Goal: Task Accomplishment & Management: Use online tool/utility

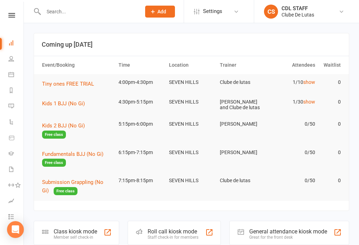
click at [98, 70] on th "Event/Booking" at bounding box center [77, 65] width 76 height 18
click at [96, 80] on button "Tiny ones FREE TRIAL" at bounding box center [70, 84] width 57 height 8
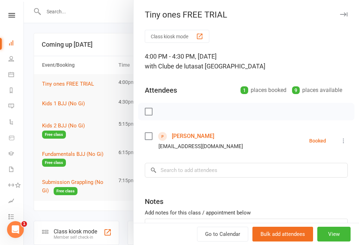
click at [192, 34] on button "Class kiosk mode" at bounding box center [177, 36] width 65 height 13
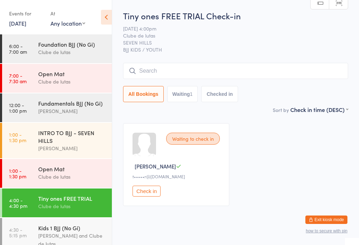
click at [189, 68] on input "search" at bounding box center [235, 71] width 225 height 16
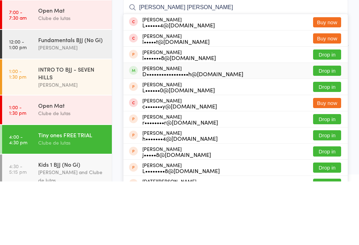
type input "Lucy ra"
click at [213, 134] on div "D•••••••••••••••••h@gmail.com" at bounding box center [192, 137] width 101 height 6
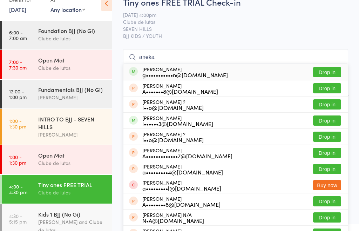
type input "aneka"
click at [200, 80] on div "Aneka Wijesinghe g•••••••••••n@outlook.com" at bounding box center [185, 85] width 86 height 11
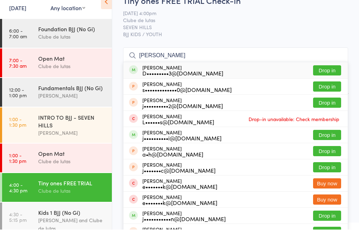
type input "jordan mak"
click at [326, 81] on button "Drop in" at bounding box center [327, 86] width 28 height 10
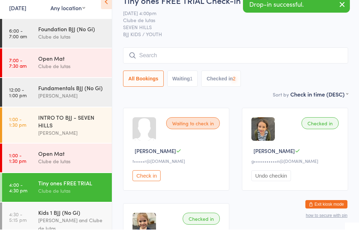
click at [331, 86] on div "All Bookings Waiting 1 Checked in 2" at bounding box center [235, 94] width 225 height 16
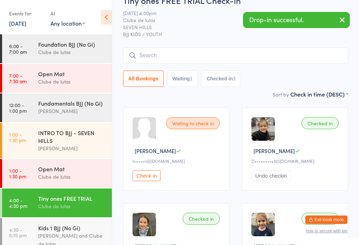
click at [205, 43] on div "Tiny ones FREE TRIAL Check-in 13 Aug 4:00pm Clube de lutas SEVEN HILLS BJJ KIDS…" at bounding box center [235, 42] width 225 height 96
click at [191, 57] on input "search" at bounding box center [235, 55] width 225 height 16
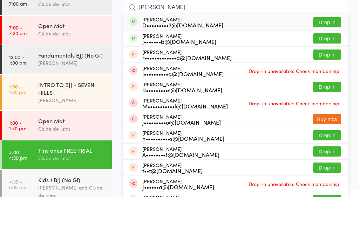
type input "Jonnie"
click at [331, 65] on button "Drop in" at bounding box center [327, 70] width 28 height 10
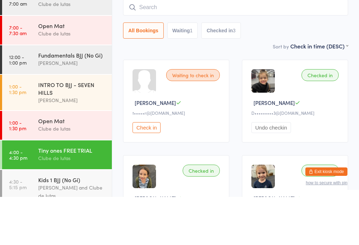
scroll to position [63, 0]
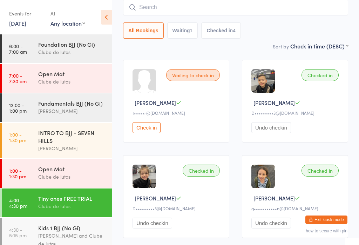
click at [97, 202] on div "Tiny ones FREE TRIAL" at bounding box center [72, 198] width 68 height 8
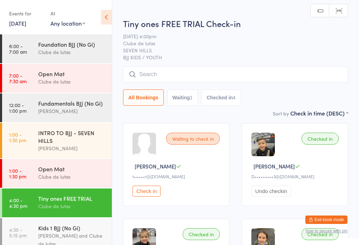
click at [146, 242] on img at bounding box center [144, 239] width 23 height 23
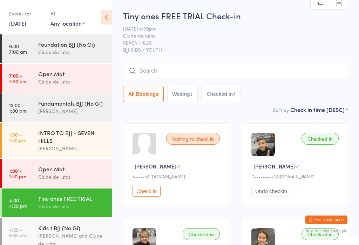
click at [223, 68] on input "search" at bounding box center [235, 71] width 225 height 16
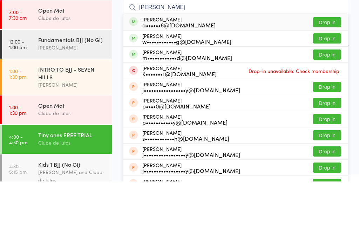
type input "Presley"
click at [325, 81] on button "Drop in" at bounding box center [327, 86] width 28 height 10
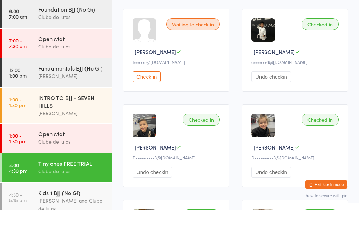
scroll to position [81, 0]
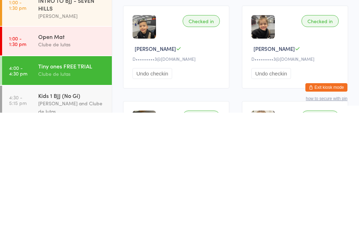
click at [333, 215] on button "Exit kiosk mode" at bounding box center [326, 219] width 42 height 8
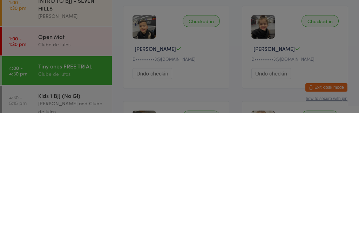
scroll to position [197, 0]
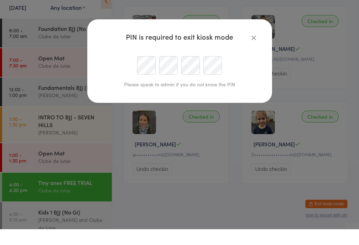
click at [147, 94] on div "Please speak to admin if you do not know the PIN" at bounding box center [179, 100] width 157 height 12
click at [141, 94] on div "Please speak to admin if you do not know the PIN" at bounding box center [179, 100] width 157 height 12
click at [138, 94] on div "Please speak to admin if you do not know the PIN" at bounding box center [179, 100] width 157 height 12
click at [137, 94] on div "Please speak to admin if you do not know the PIN" at bounding box center [179, 100] width 157 height 12
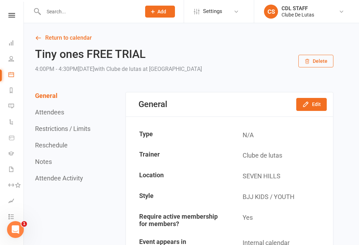
click at [101, 10] on input "text" at bounding box center [88, 12] width 95 height 10
type input "B"
click at [10, 39] on link "Dashboard" at bounding box center [16, 44] width 16 height 16
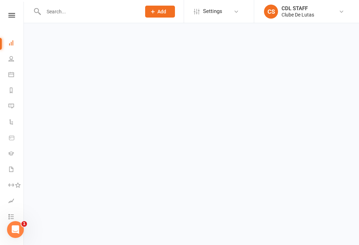
click at [13, 58] on icon at bounding box center [11, 59] width 6 height 6
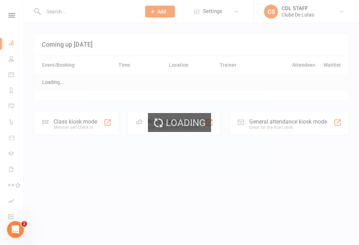
select select "100"
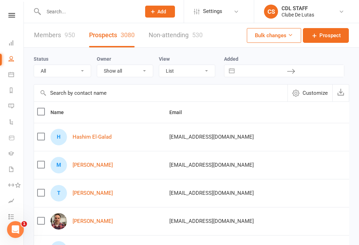
click at [163, 9] on span "Add" at bounding box center [161, 12] width 9 height 6
click at [162, 9] on span "Add" at bounding box center [161, 12] width 9 height 6
click at [160, 9] on span "Add" at bounding box center [161, 12] width 9 height 6
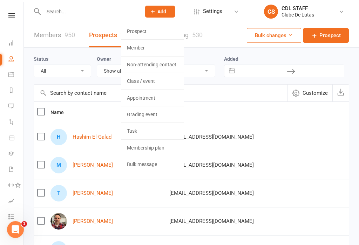
click at [86, 11] on input "text" at bounding box center [88, 12] width 95 height 10
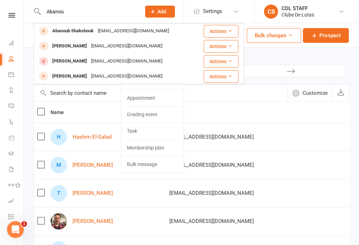
type input "Abanou"
click at [78, 33] on div "Abanoub Shakshouk" at bounding box center [73, 31] width 46 height 10
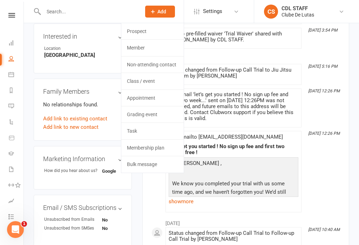
scroll to position [238, 0]
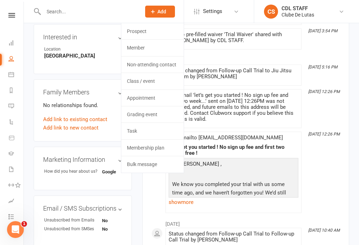
click at [78, 123] on link "Add link to new contact" at bounding box center [70, 127] width 55 height 8
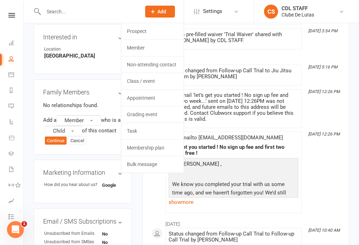
click at [91, 115] on button "Member" at bounding box center [78, 120] width 45 height 11
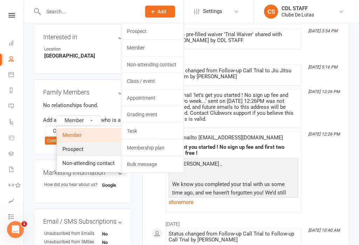
click at [92, 143] on link "Prospect" at bounding box center [91, 149] width 69 height 14
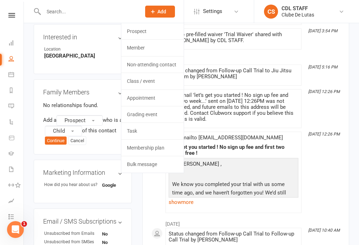
click at [58, 136] on button "Continue" at bounding box center [56, 140] width 22 height 8
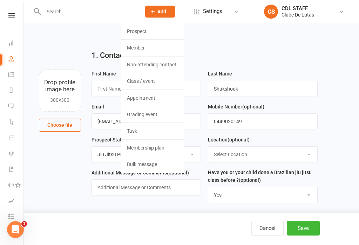
click at [161, 13] on span "Add" at bounding box center [161, 12] width 9 height 6
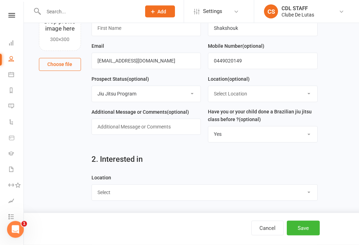
scroll to position [58, 0]
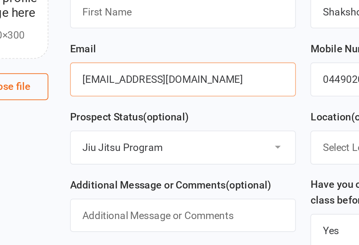
click at [92, 55] on input "abanou.shakshouk@gmail.com" at bounding box center [147, 63] width 110 height 16
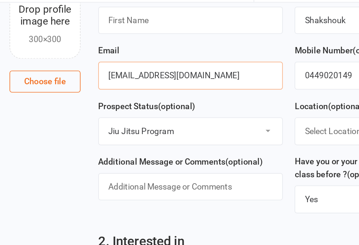
scroll to position [55, 0]
type input "abanoub.shakshouk@gmail.com"
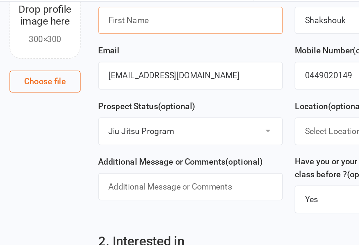
click at [136, 34] on input "text" at bounding box center [147, 34] width 110 height 16
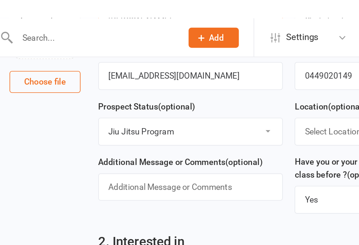
scroll to position [101, 0]
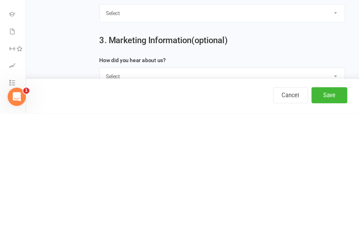
type input "Benjamin"
click at [306, 221] on button "Save" at bounding box center [303, 228] width 33 height 15
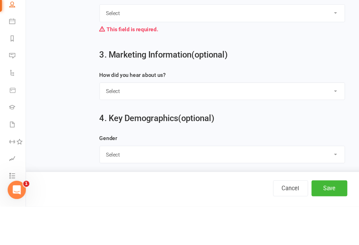
scroll to position [165, 0]
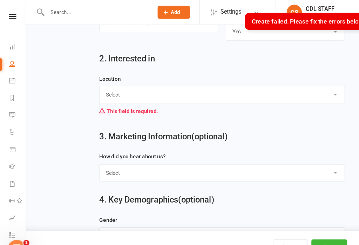
click at [156, 82] on select "Select Seven Hills Rouse Hill" at bounding box center [204, 87] width 225 height 15
select select "Seven Hills"
click at [301, 223] on button "Save" at bounding box center [303, 228] width 33 height 15
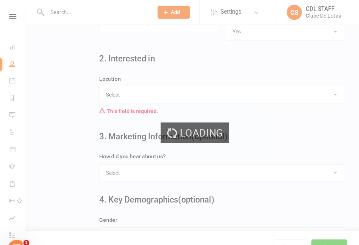
scroll to position [0, 0]
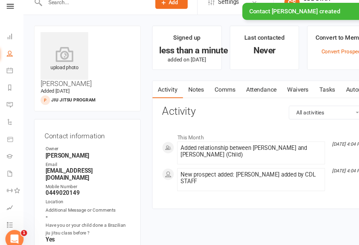
scroll to position [14, 0]
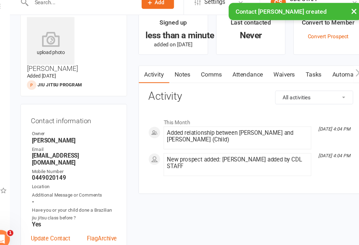
click at [262, 70] on link "Waivers" at bounding box center [276, 78] width 29 height 16
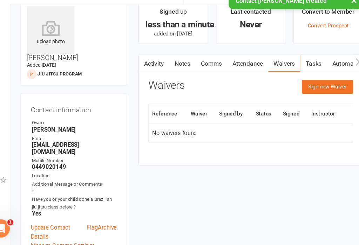
click at [304, 93] on button "Sign new Waiver" at bounding box center [316, 99] width 47 height 13
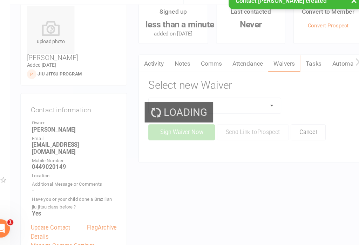
scroll to position [29, 0]
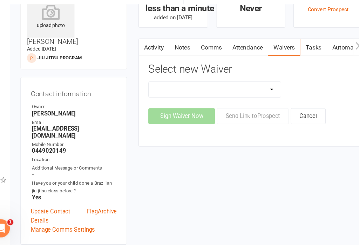
click at [232, 95] on select "Change Payment Details Membership CDL SEVEN HILLS Trial Waiver" at bounding box center [213, 102] width 122 height 14
select select "6921"
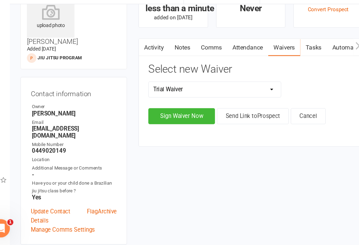
click at [185, 119] on button "Sign Waiver Now" at bounding box center [181, 126] width 61 height 15
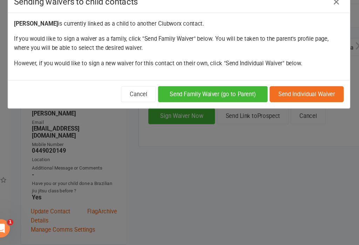
click at [200, 99] on button "Send Family Waiver (go to Parent)" at bounding box center [210, 106] width 101 height 15
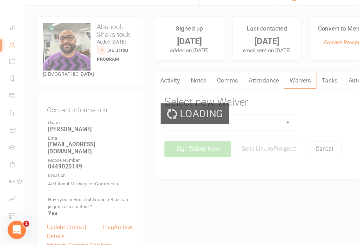
scroll to position [29, 0]
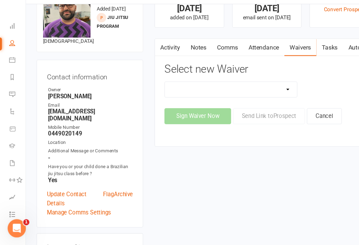
click at [248, 95] on select "Change Payment Details Membership CDL SEVEN HILLS Trial Waiver" at bounding box center [213, 102] width 122 height 14
select select "6921"
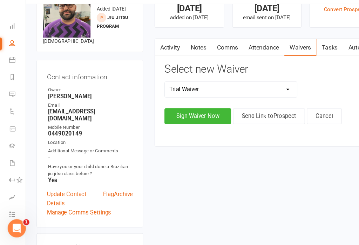
click at [188, 119] on button "Sign Waiver Now" at bounding box center [181, 126] width 61 height 15
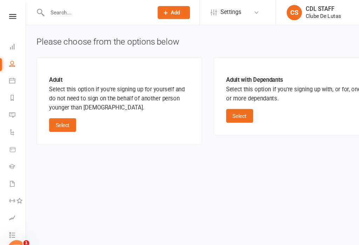
click at [227, 102] on button "Select" at bounding box center [220, 106] width 25 height 13
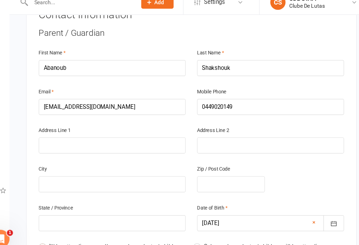
scroll to position [152, 0]
click at [118, 136] on input "text" at bounding box center [118, 143] width 135 height 15
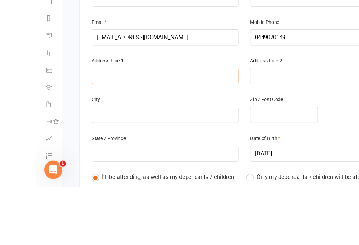
type input "3"
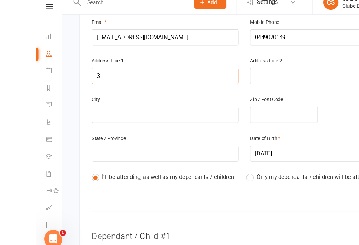
type input "34"
type input "34 D"
type input "34 Dr"
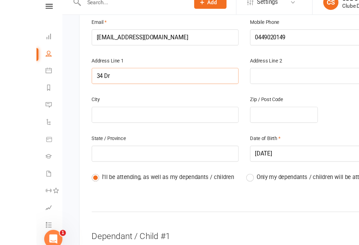
type input "34 Dr"
type input "34 Dri"
type input "34 Drif"
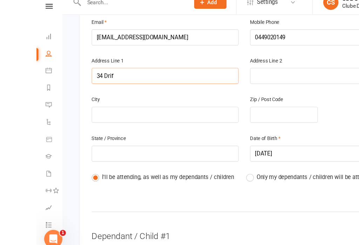
type input "34 Drift"
type input "34 Driftw"
type input "34 Driftwa"
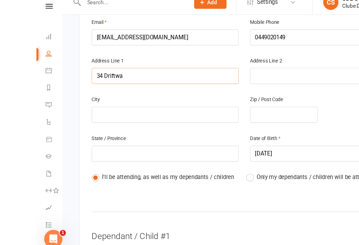
type input "34 Driftwa"
type input "34 Driftway"
type input "34 Driftway D"
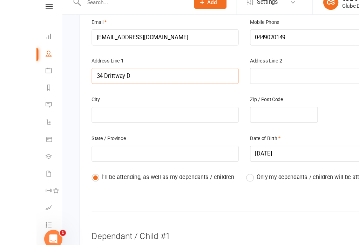
type input "34 Driftway Dr"
type input "34 Driftway Dri"
type input "34 Driftway Driv"
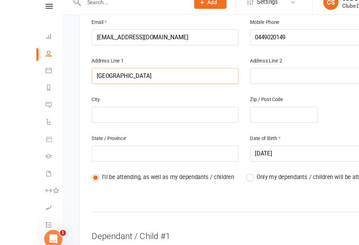
type input "34 Driftway Driv"
type input "34 Driftway Drive"
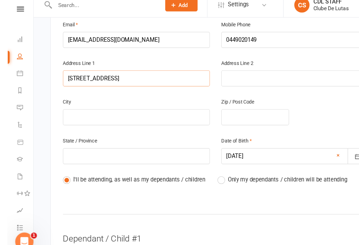
scroll to position [152, 0]
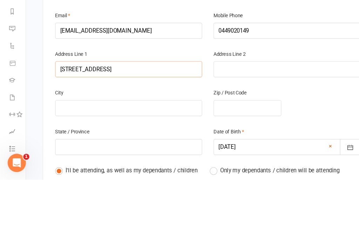
type input "34 Driftway Drive"
click at [116, 171] on input "text" at bounding box center [118, 178] width 135 height 15
type input "P"
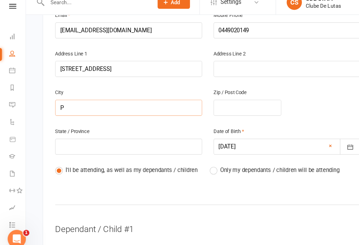
type input "Pe"
type input "Pem"
type input "Pemu"
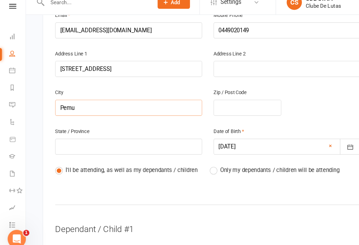
type input "Pemu"
type input "Pemul"
type input "Pemulw"
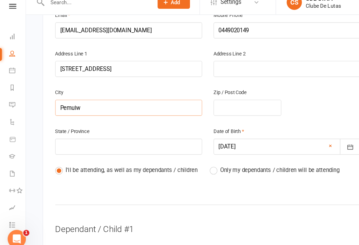
type input "Pemulwu"
type input "Pemulwuy"
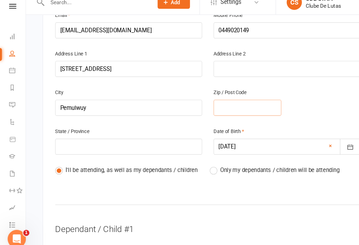
click at [215, 101] on input "text" at bounding box center [228, 108] width 62 height 15
type input "2"
type input "21"
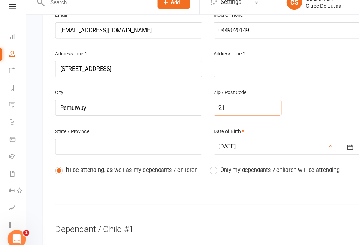
type input "214"
type input "2145"
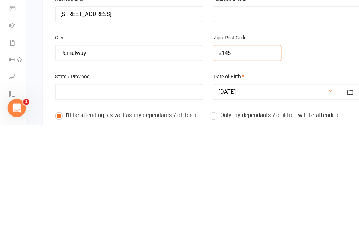
type input "2145"
click at [117, 207] on input "text" at bounding box center [118, 214] width 135 height 15
type input "N"
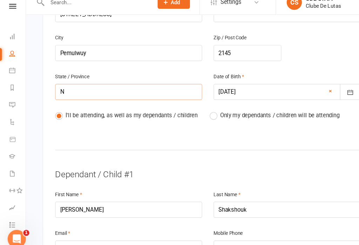
type input "NS"
type input "NSW"
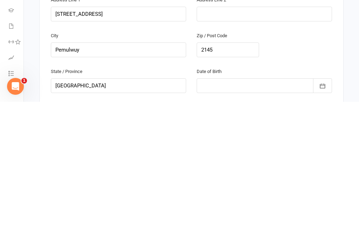
type input "NSW"
click at [235, 221] on div at bounding box center [264, 228] width 135 height 15
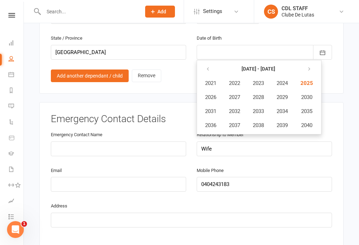
click at [253, 66] on strong "[DATE] - [DATE]" at bounding box center [259, 69] width 34 height 6
click at [214, 80] on span "2021" at bounding box center [210, 83] width 11 height 6
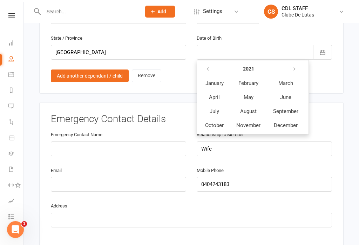
click at [219, 76] on button "January" at bounding box center [214, 82] width 31 height 13
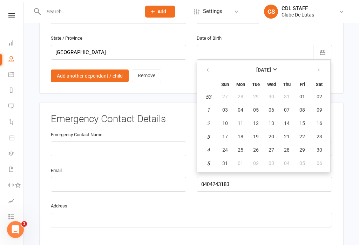
click at [266, 64] on button "January 2021" at bounding box center [264, 70] width 92 height 13
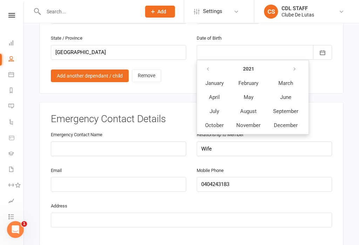
click at [252, 94] on span "May" at bounding box center [249, 97] width 10 height 6
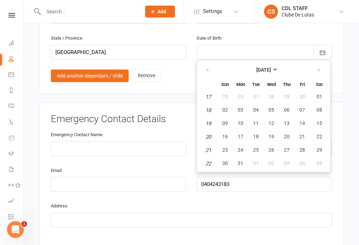
click at [263, 67] on strong "May 2021" at bounding box center [263, 70] width 15 height 6
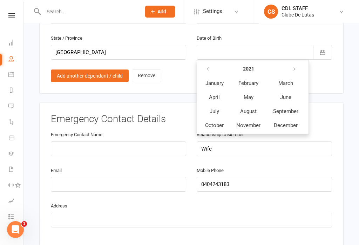
click at [288, 80] on span "March" at bounding box center [285, 83] width 15 height 6
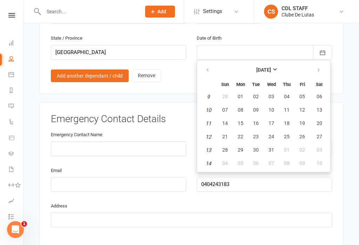
click at [319, 117] on button "20" at bounding box center [319, 123] width 18 height 13
type input "20 Mar 2021"
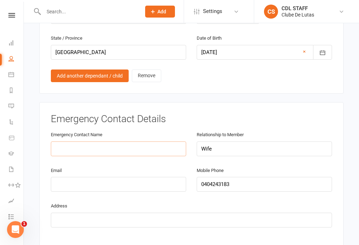
click at [116, 141] on input "text" at bounding box center [118, 148] width 135 height 15
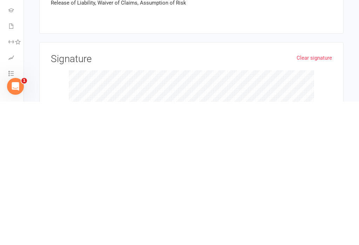
scroll to position [883, 0]
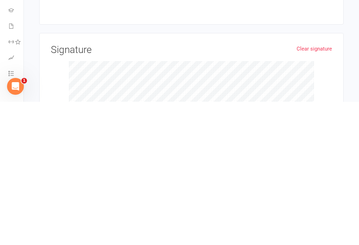
type input "Marina"
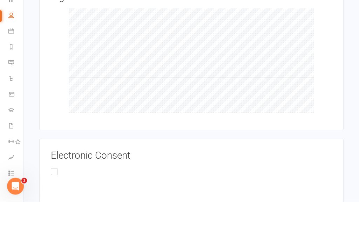
scroll to position [1036, 0]
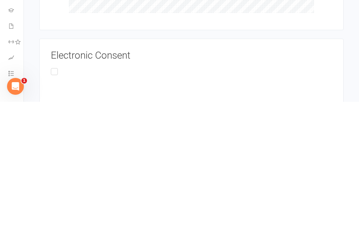
click at [53, 210] on input "This Privacy Policy applies only to information we collect through electronic o…" at bounding box center [53, 210] width 5 height 0
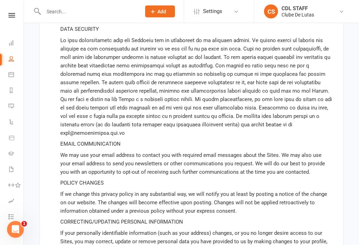
scroll to position [2572, 0]
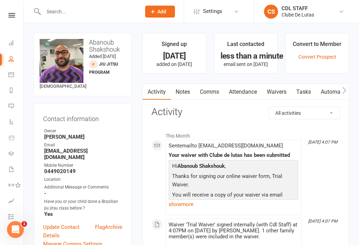
click at [13, 77] on link "Calendar" at bounding box center [16, 75] width 16 height 16
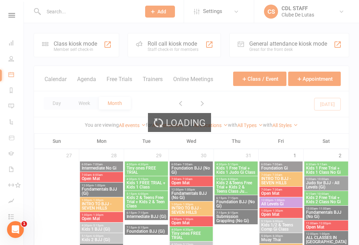
click at [61, 48] on div "Member self check-in" at bounding box center [75, 49] width 43 height 5
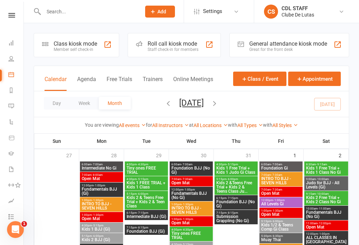
click at [59, 47] on div "Member self check-in" at bounding box center [75, 49] width 43 height 5
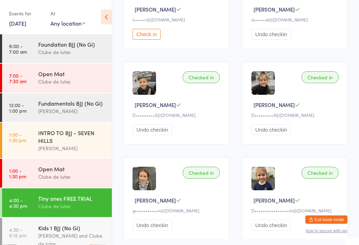
scroll to position [142, 0]
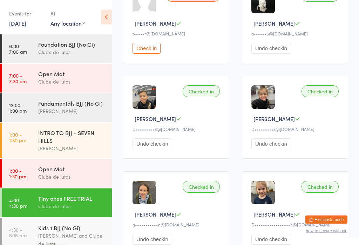
click at [149, 52] on button "Check in" at bounding box center [147, 48] width 28 height 11
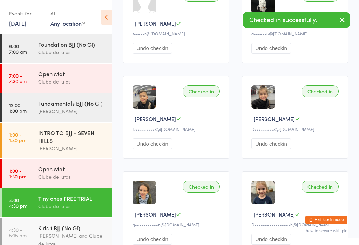
click at [343, 13] on button "button" at bounding box center [341, 20] width 15 height 16
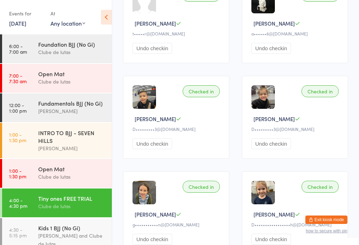
click at [336, 24] on div "Presley Z" at bounding box center [295, 23] width 89 height 7
click at [275, 47] on button "Undo checkin" at bounding box center [271, 48] width 40 height 11
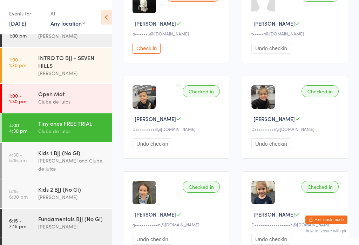
scroll to position [86, 0]
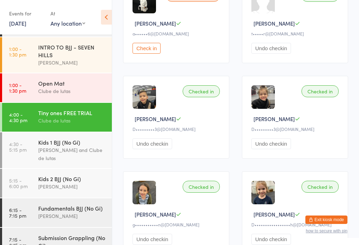
click at [29, 154] on link "4:30 - 5:15 pm Kids 1 BJJ (No Gi) Alex Paz and Clube de lutas" at bounding box center [57, 150] width 110 height 36
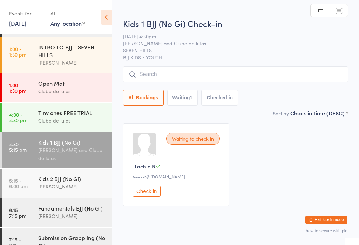
click at [263, 76] on input "search" at bounding box center [235, 74] width 225 height 16
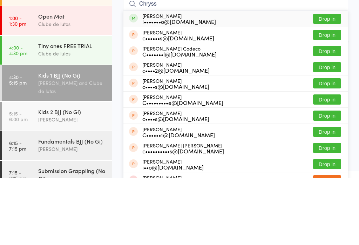
type input "Chryss"
click at [327, 81] on button "Drop in" at bounding box center [327, 86] width 28 height 10
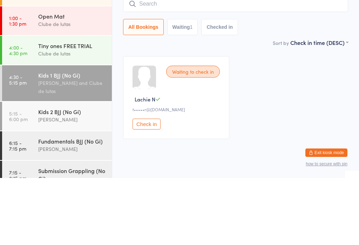
scroll to position [14, 0]
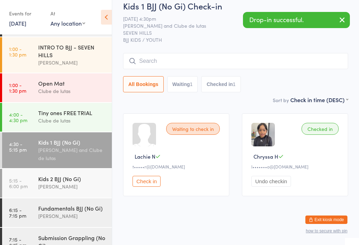
click at [274, 61] on input "search" at bounding box center [235, 61] width 225 height 16
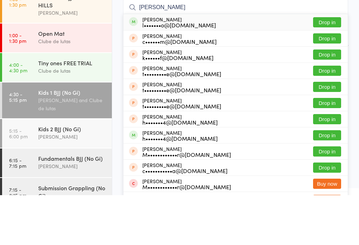
type input "Madeline Ho"
click at [340, 67] on button "Drop in" at bounding box center [327, 72] width 28 height 10
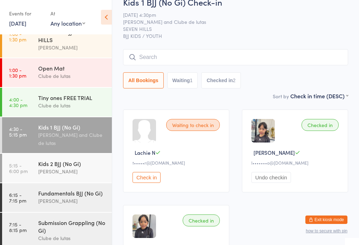
scroll to position [100, 0]
click at [25, 170] on link "5:15 - 6:00 pm Kids 2 BJJ (No Gi) Alex Paz" at bounding box center [57, 168] width 110 height 29
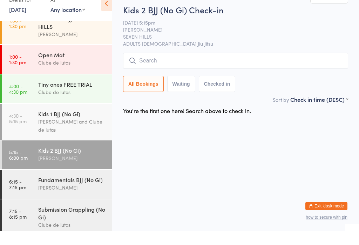
click at [263, 66] on input "search" at bounding box center [235, 74] width 225 height 16
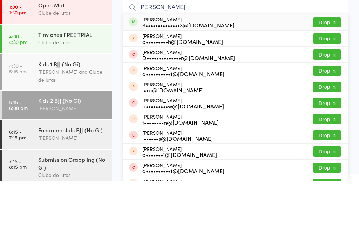
type input "Dylan"
click at [325, 81] on button "Drop in" at bounding box center [327, 86] width 28 height 10
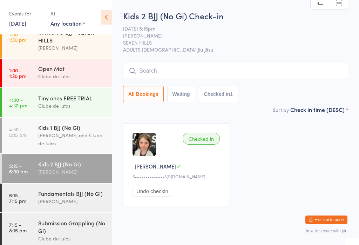
click at [84, 131] on div "Kids 1 BJJ (No Gi)" at bounding box center [72, 127] width 68 height 8
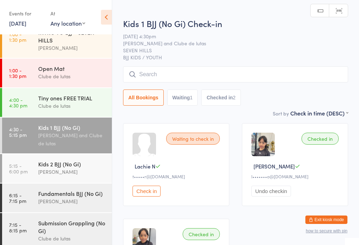
click at [13, 114] on link "4:00 - 4:30 pm Tiny ones FREE TRIAL Clube de lutas" at bounding box center [57, 102] width 110 height 29
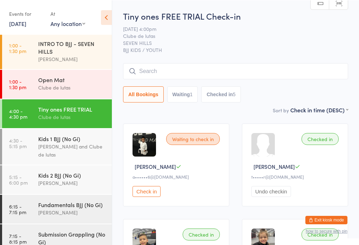
click at [80, 86] on div "Clube de lutas" at bounding box center [72, 87] width 68 height 8
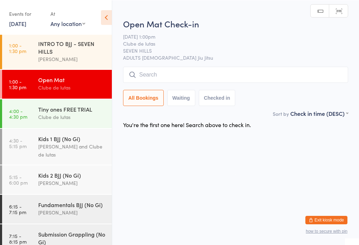
click at [87, 149] on div "[PERSON_NAME] and Clube de lutas" at bounding box center [72, 150] width 68 height 16
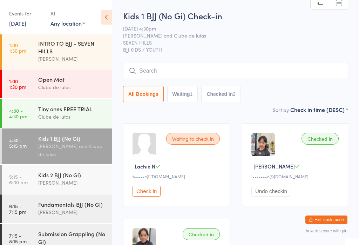
click at [189, 66] on input "search" at bounding box center [235, 71] width 225 height 16
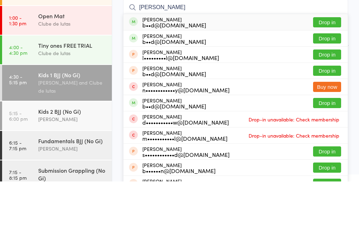
type input "Levi Clifton"
click at [327, 81] on button "Drop in" at bounding box center [327, 86] width 28 height 10
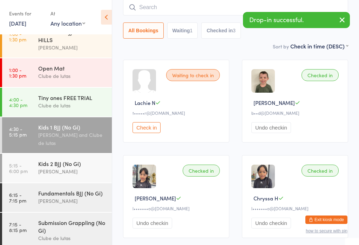
scroll to position [100, 0]
click at [56, 176] on div "Kids 2 BJJ (No Gi) Alex Paz" at bounding box center [75, 168] width 74 height 28
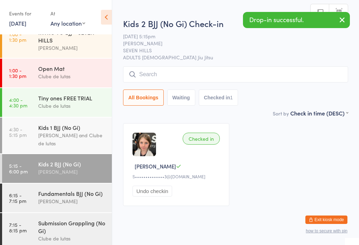
click at [177, 82] on input "search" at bounding box center [235, 74] width 225 height 16
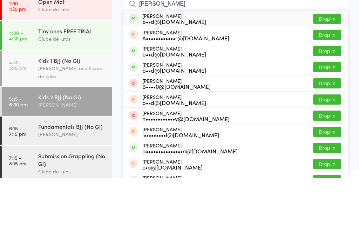
type input "Annabelle clifton"
click at [332, 81] on button "Drop in" at bounding box center [327, 86] width 28 height 10
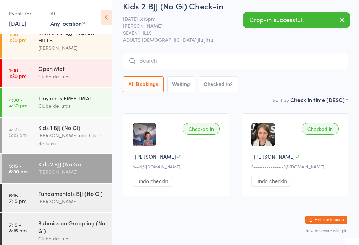
click at [86, 134] on div "[PERSON_NAME] and Clube de lutas" at bounding box center [72, 139] width 68 height 16
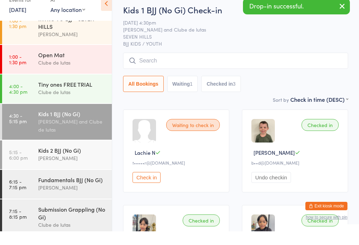
scroll to position [14, 0]
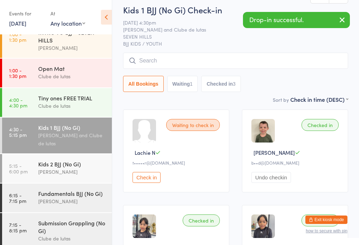
click at [172, 64] on input "search" at bounding box center [235, 61] width 225 height 16
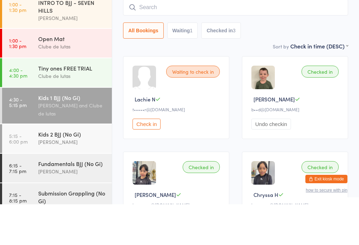
scroll to position [27, 0]
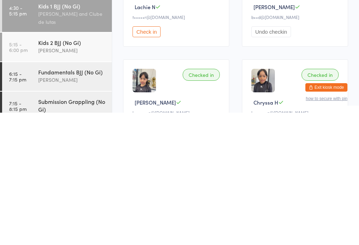
click at [82, 178] on div "[PERSON_NAME]" at bounding box center [72, 182] width 68 height 8
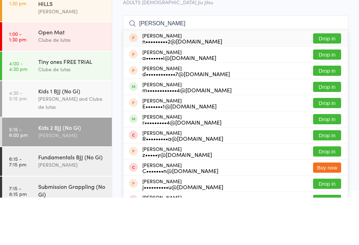
type input "Ethan kim"
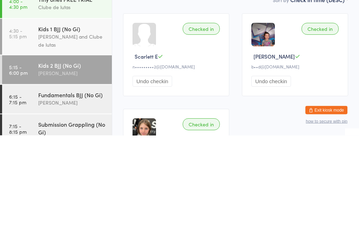
click at [165, 185] on button "Undo checkin" at bounding box center [153, 190] width 40 height 11
click at [222, 69] on input "search" at bounding box center [235, 71] width 225 height 16
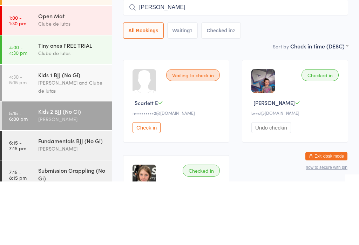
type input "[PERSON_NAME]"
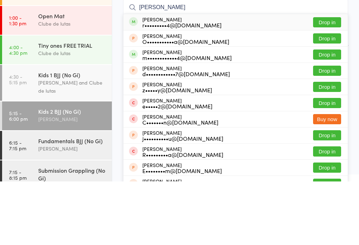
click at [330, 81] on button "Drop in" at bounding box center [327, 86] width 28 height 10
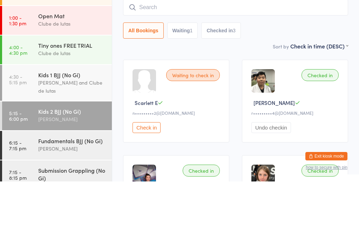
click at [80, 142] on div "Alex Paz and Clube de lutas" at bounding box center [72, 150] width 68 height 16
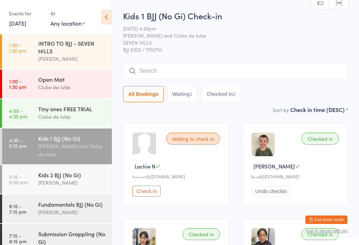
click at [264, 73] on input "search" at bounding box center [235, 71] width 225 height 16
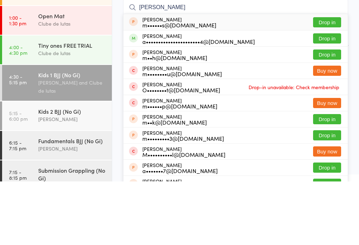
type input "Mark bas"
click at [332, 97] on button "Drop in" at bounding box center [327, 102] width 28 height 10
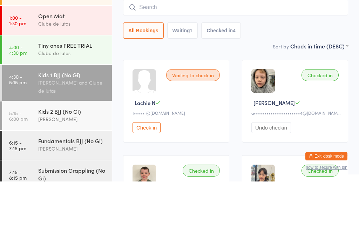
click at [292, 86] on div "All Bookings Waiting 1 Checked in 4" at bounding box center [235, 94] width 225 height 16
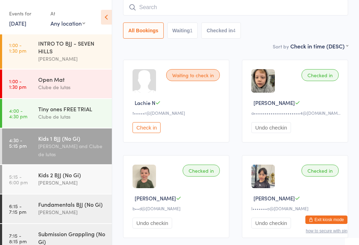
click at [202, 6] on input "search" at bounding box center [235, 7] width 225 height 16
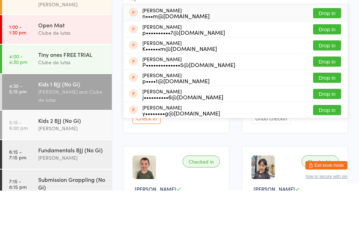
scroll to position [16, 0]
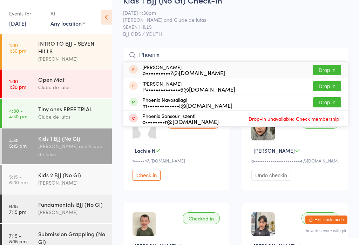
type input "Phoenix"
click at [327, 100] on button "Drop in" at bounding box center [327, 102] width 28 height 10
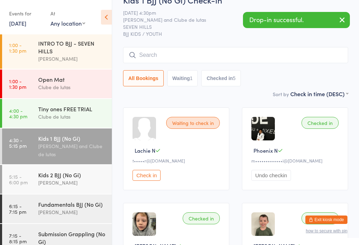
click at [278, 57] on input "search" at bounding box center [235, 55] width 225 height 16
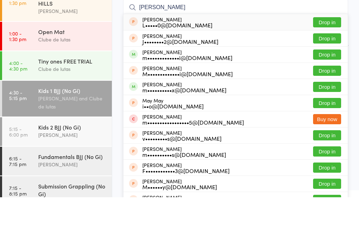
type input "Mateo"
click at [331, 97] on button "Drop in" at bounding box center [327, 102] width 28 height 10
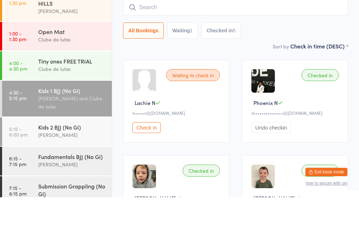
scroll to position [63, 0]
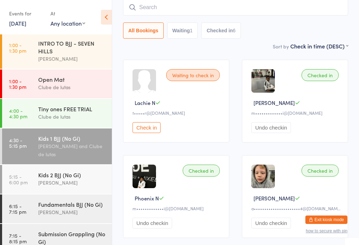
click at [303, 8] on input "search" at bounding box center [235, 7] width 225 height 16
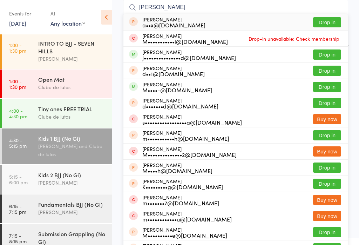
type input "Michael ab"
click at [328, 50] on button "Drop in" at bounding box center [327, 54] width 28 height 10
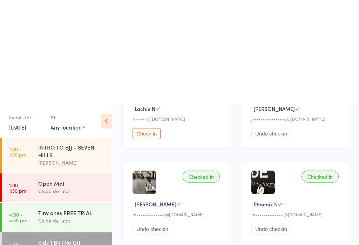
scroll to position [0, 0]
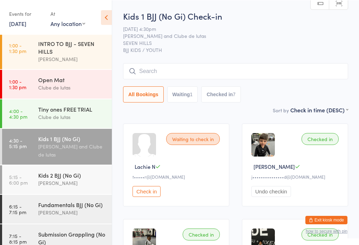
click at [309, 77] on input "search" at bounding box center [235, 71] width 225 height 16
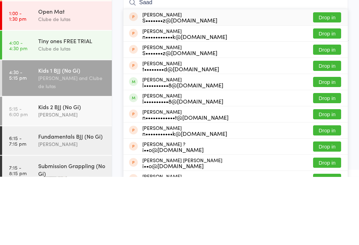
type input "Saad"
click at [337, 161] on button "Drop in" at bounding box center [327, 166] width 28 height 10
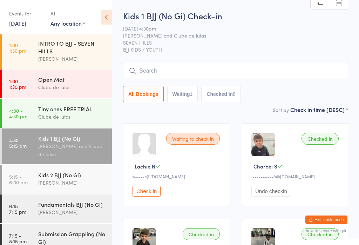
click at [237, 70] on input "search" at bounding box center [235, 71] width 225 height 16
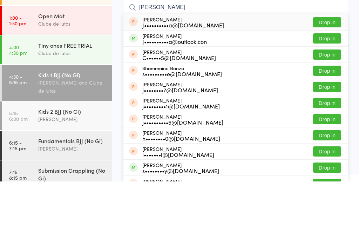
type input "Jermaine"
click at [327, 81] on button "Drop in" at bounding box center [327, 86] width 28 height 10
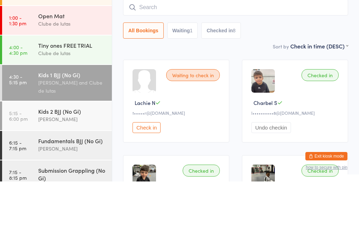
scroll to position [63, 0]
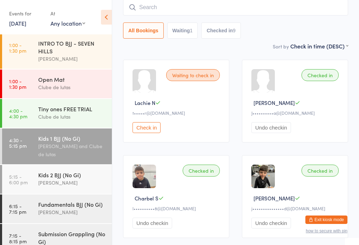
click at [39, 171] on div "Kids 2 BJJ (No Gi)" at bounding box center [72, 175] width 68 height 8
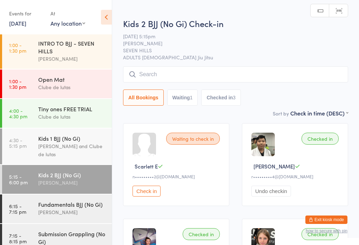
click at [314, 63] on div "Kids 2 BJJ (No Gi) Check-in 13 Aug 5:15pm Alex Paz SEVEN HILLS ADULTS BRAZILIAN…" at bounding box center [235, 64] width 225 height 92
click at [329, 72] on input "search" at bounding box center [235, 74] width 225 height 16
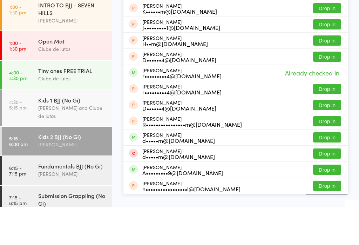
scroll to position [111, 0]
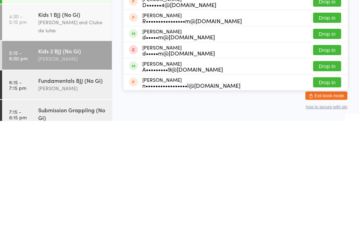
type input "Kim"
click at [337, 153] on button "Drop in" at bounding box center [327, 158] width 28 height 10
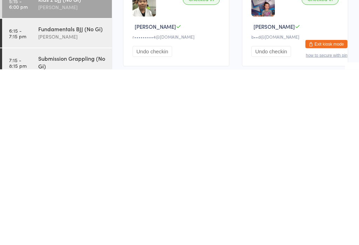
scroll to position [53, 0]
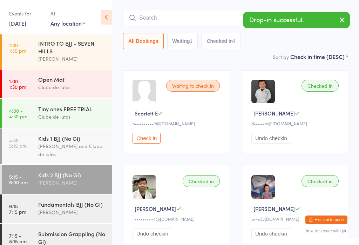
click at [285, 47] on div "All Bookings Waiting 1 Checked in 4" at bounding box center [235, 41] width 225 height 16
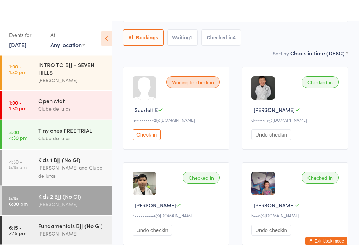
scroll to position [0, 0]
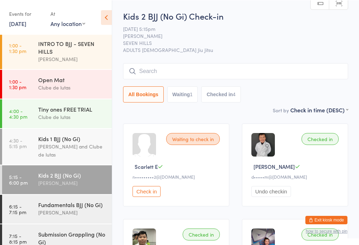
click at [178, 102] on button "Waiting 1" at bounding box center [182, 94] width 31 height 16
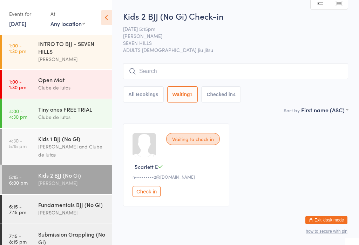
click at [157, 100] on button "All Bookings" at bounding box center [143, 94] width 41 height 16
select select "5"
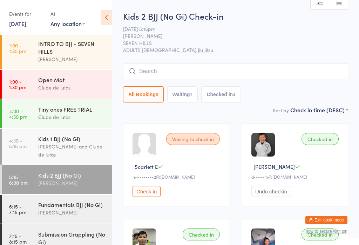
click at [209, 75] on input "search" at bounding box center [235, 71] width 225 height 16
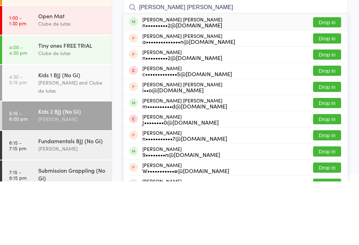
type input "Archer Nicolson"
click at [322, 81] on button "Drop in" at bounding box center [327, 86] width 28 height 10
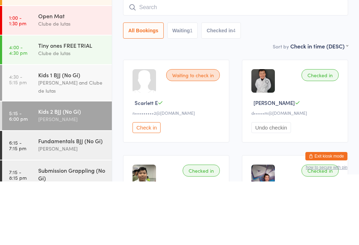
scroll to position [63, 0]
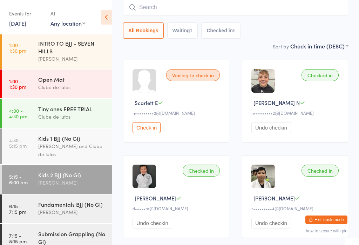
click at [306, 12] on input "search" at bounding box center [235, 7] width 225 height 16
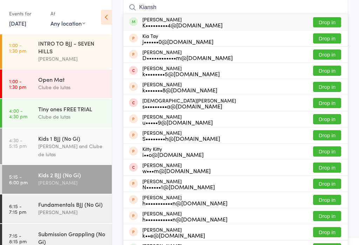
type input "Kiansh"
click at [334, 20] on button "Drop in" at bounding box center [327, 22] width 28 height 10
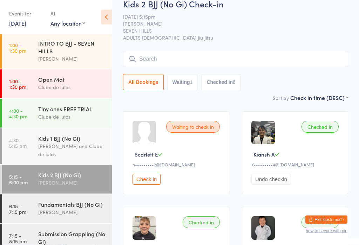
scroll to position [0, 0]
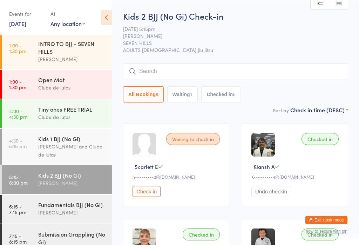
click at [313, 75] on input "search" at bounding box center [235, 71] width 225 height 16
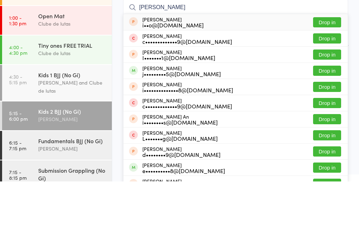
type input "Isaac"
click at [325, 129] on button "Drop in" at bounding box center [327, 134] width 28 height 10
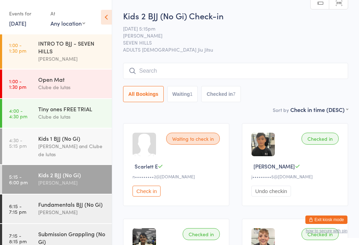
click at [318, 219] on button "Exit kiosk mode" at bounding box center [326, 219] width 42 height 8
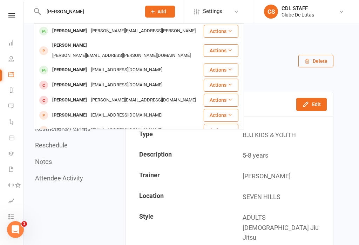
type input "Jermaine"
click at [108, 33] on div "Jamila.hanna@outlook.con" at bounding box center [143, 31] width 109 height 10
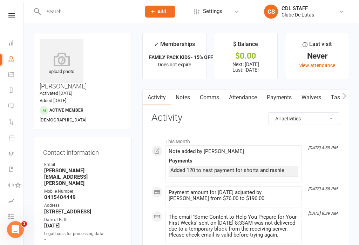
click at [61, 70] on div "upload photo" at bounding box center [62, 63] width 44 height 23
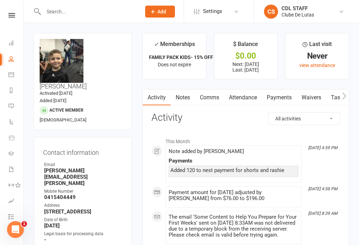
click at [3, 75] on li "Calendar" at bounding box center [11, 75] width 23 height 16
click at [9, 78] on link "Calendar" at bounding box center [16, 75] width 16 height 16
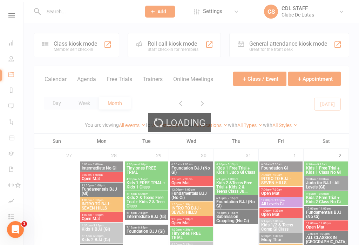
click at [62, 51] on div "Member self check-in" at bounding box center [75, 49] width 43 height 5
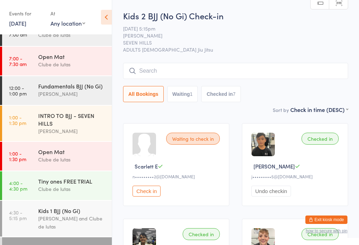
scroll to position [20, 0]
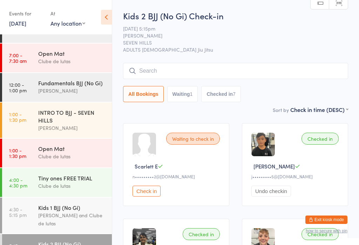
click at [45, 85] on div "Fundamentals BJJ (No Gi)" at bounding box center [72, 83] width 68 height 8
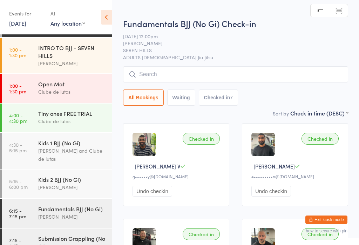
scroll to position [97, 0]
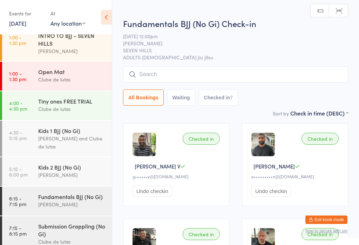
click at [50, 194] on div "Fundamentals BJJ (No Gi)" at bounding box center [72, 196] width 68 height 8
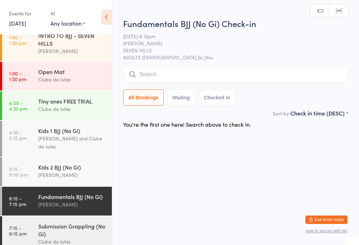
click at [162, 67] on input "search" at bounding box center [235, 74] width 225 height 16
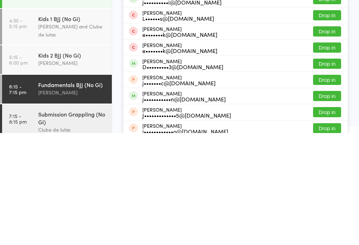
scroll to position [15, 0]
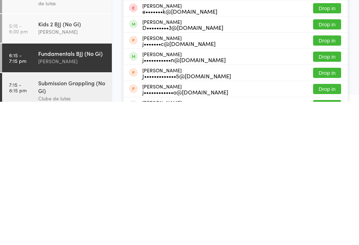
type input "Jordan"
click at [319, 195] on button "Drop in" at bounding box center [327, 200] width 28 height 10
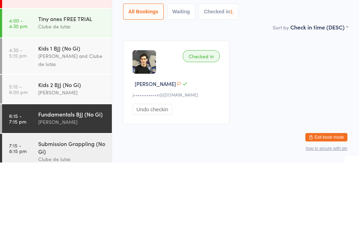
scroll to position [14, 0]
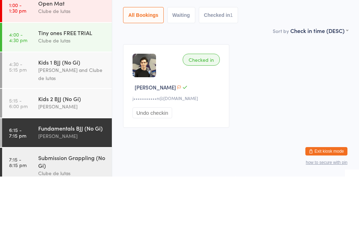
click at [74, 134] on div "[PERSON_NAME] and Clube de lutas" at bounding box center [72, 142] width 68 height 16
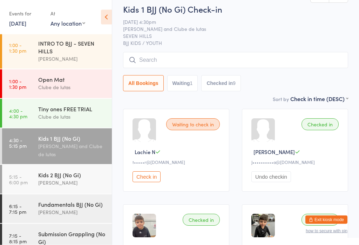
scroll to position [14, 0]
click at [72, 208] on div "[PERSON_NAME]" at bounding box center [72, 212] width 68 height 8
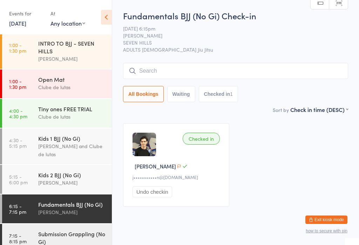
click at [223, 68] on input "search" at bounding box center [235, 71] width 225 height 16
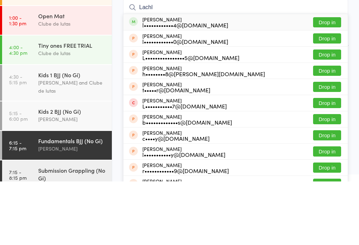
click at [198, 63] on input "Lachl" at bounding box center [235, 71] width 225 height 16
type input "Lachl"
click at [198, 80] on div "[PERSON_NAME] l••••••••••••4@[DOMAIN_NAME]" at bounding box center [185, 85] width 86 height 11
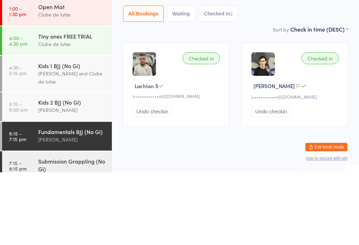
scroll to position [8, 0]
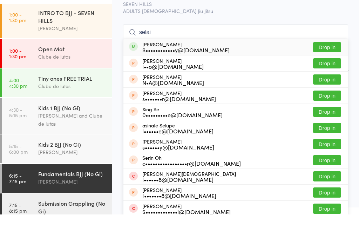
type input "selai"
click at [326, 73] on button "Drop in" at bounding box center [327, 78] width 28 height 10
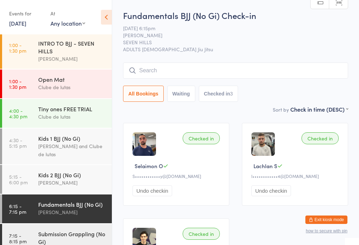
scroll to position [0, 0]
click at [318, 218] on button "Exit kiosk mode" at bounding box center [326, 219] width 42 height 8
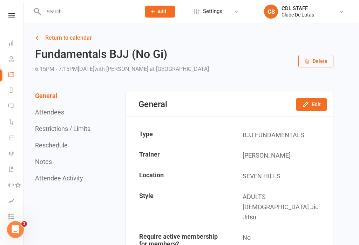
click at [100, 11] on input "text" at bounding box center [88, 12] width 95 height 10
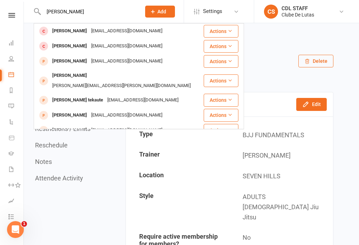
type input "Zachary"
click at [147, 97] on div "Zachary Taaka tekaute Zactaaka101@gmail.com" at bounding box center [118, 100] width 169 height 14
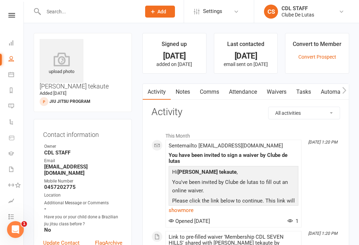
click at [278, 93] on link "Waivers" at bounding box center [276, 92] width 29 height 16
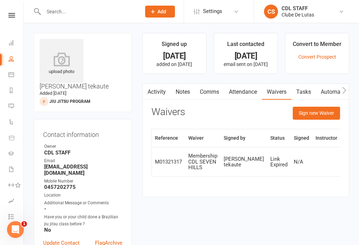
click at [316, 118] on button "Sign new Waiver" at bounding box center [316, 113] width 47 height 13
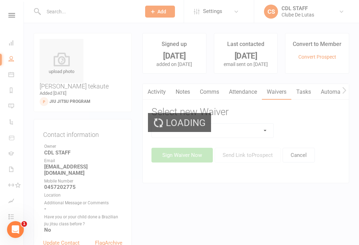
click at [271, 129] on select at bounding box center [213, 130] width 122 height 14
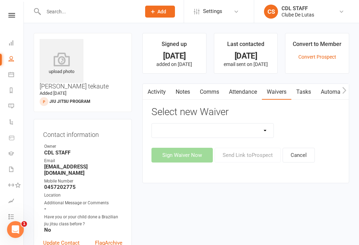
select select "7489"
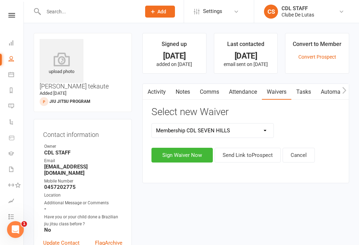
click at [190, 155] on button "Sign Waiver Now" at bounding box center [181, 155] width 61 height 15
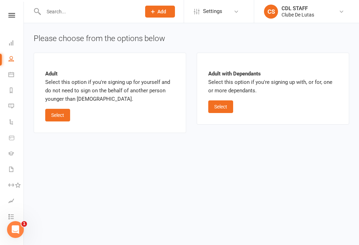
click at [62, 110] on button "Select" at bounding box center [57, 115] width 25 height 13
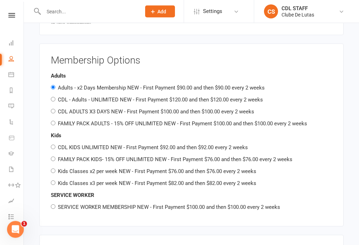
scroll to position [732, 0]
click at [53, 109] on input "CDL ADULTS X3 DAYS NEW - First Payment $100.00 and then $100.00 every 2 weeks" at bounding box center [53, 111] width 5 height 5
radio input "true"
radio input "false"
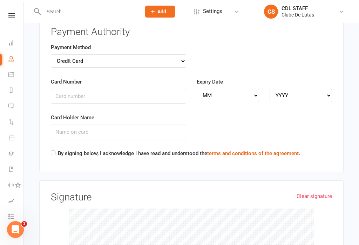
scroll to position [1044, 0]
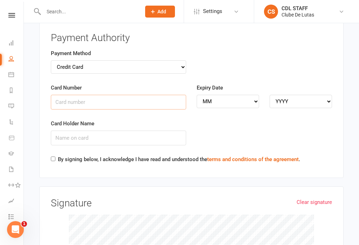
click at [146, 95] on input "Card Number" at bounding box center [118, 102] width 135 height 15
type input "4622390970013095"
click at [253, 95] on select "MM 01 02 03 04 05 06 07 08 09 10 11 12" at bounding box center [228, 101] width 62 height 13
select select "11"
click at [323, 95] on select "YYYY 2025 2026 2027 2028 2029 2030 2031 2032 2033 2034" at bounding box center [301, 101] width 62 height 13
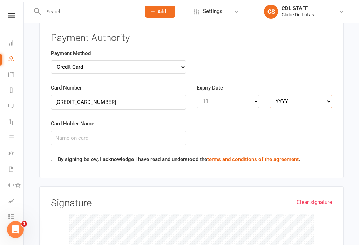
select select "2027"
click at [143, 130] on input "Card Holder Name" at bounding box center [118, 137] width 135 height 15
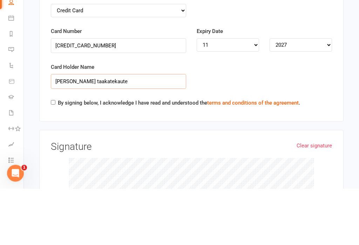
type input "Zachary taakatekaute"
click at [54, 156] on input "By signing below, I acknowledge I have read and understood the terms and condit…" at bounding box center [53, 158] width 5 height 5
checkbox input "true"
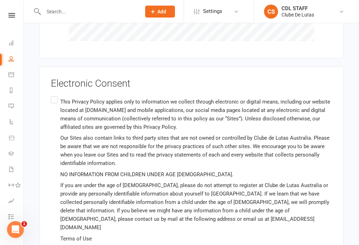
scroll to position [1323, 0]
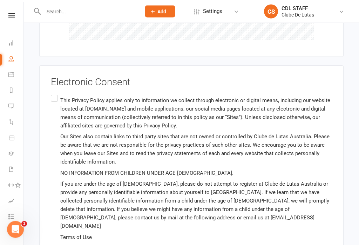
click at [55, 94] on input "This Privacy Policy applies only to information we collect through electronic o…" at bounding box center [53, 94] width 5 height 0
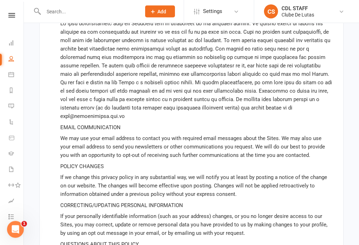
scroll to position [2508, 0]
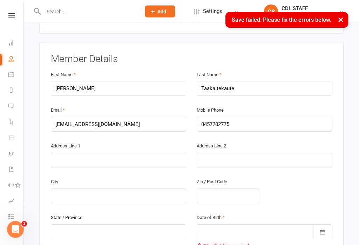
scroll to position [116, 0]
click at [132, 153] on input "text" at bounding box center [118, 160] width 135 height 15
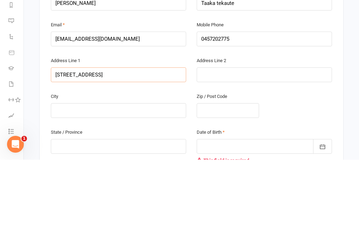
type input "456 Windsor road"
click at [150, 188] on input "text" at bounding box center [118, 195] width 135 height 15
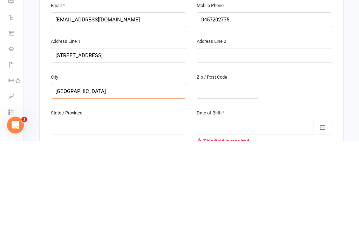
type input "Baulkham hills"
click at [240, 188] on input "text" at bounding box center [228, 195] width 62 height 15
type input "2153"
click at [149, 224] on input "text" at bounding box center [118, 231] width 135 height 15
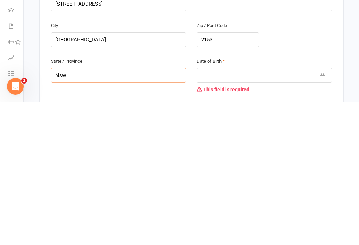
type input "Nsw"
click at [293, 211] on div at bounding box center [264, 218] width 135 height 15
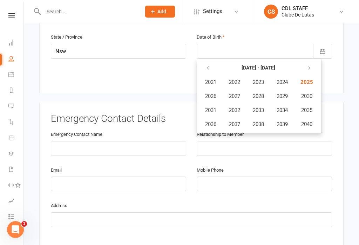
click at [211, 62] on button "button" at bounding box center [208, 68] width 15 height 13
click at [265, 65] on strong "2001 - 2020" at bounding box center [259, 68] width 34 height 6
click at [265, 75] on button "2003" at bounding box center [258, 81] width 23 height 13
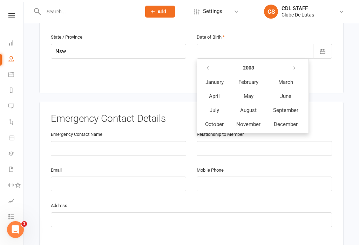
click at [219, 103] on button "July" at bounding box center [214, 109] width 31 height 13
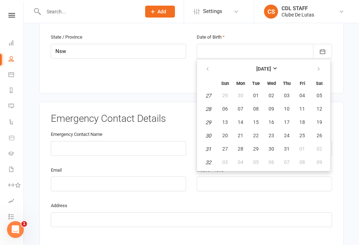
click at [259, 89] on button "01" at bounding box center [256, 95] width 15 height 13
type input "01 Jul 2003"
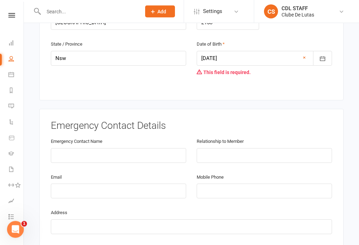
scroll to position [291, 0]
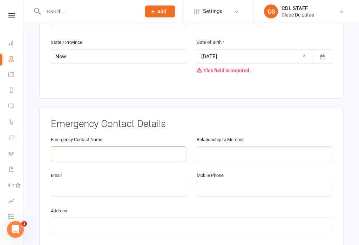
click at [155, 147] on input "text" at bounding box center [118, 154] width 135 height 15
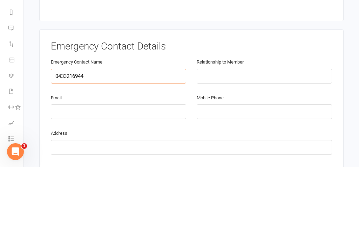
type input "0433216944"
click at [271, 147] on input "text" at bounding box center [264, 154] width 135 height 15
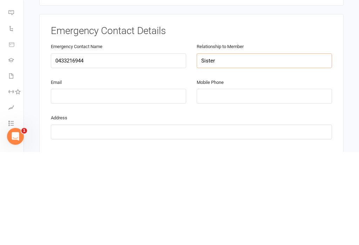
type input "Sister"
click at [154, 147] on input "0433216944" at bounding box center [118, 154] width 135 height 15
click at [70, 147] on input "0433216944" at bounding box center [118, 154] width 135 height 15
click at [76, 147] on input "0433216944" at bounding box center [118, 154] width 135 height 15
click at [78, 147] on input "0433216944" at bounding box center [118, 154] width 135 height 15
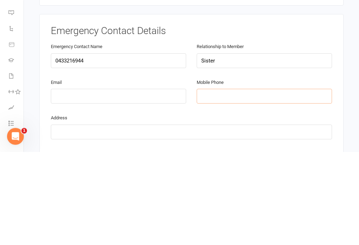
click at [265, 182] on input "tel" at bounding box center [264, 189] width 135 height 15
click at [272, 182] on input "tel" at bounding box center [264, 189] width 135 height 15
click at [245, 182] on input "tel" at bounding box center [264, 189] width 135 height 15
paste input "0433216944"
type input "0433216944"
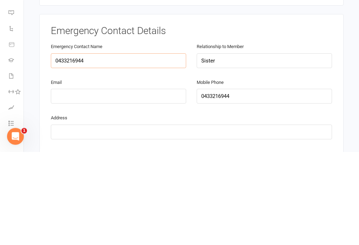
click at [139, 147] on input "0433216944" at bounding box center [118, 154] width 135 height 15
click at [147, 147] on input "0433216944" at bounding box center [118, 154] width 135 height 15
type input "0"
type input "Riana taaka"
click at [143, 182] on input "email" at bounding box center [118, 189] width 135 height 15
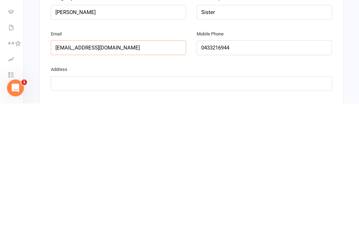
type input "rianataaka@gmail.com"
click at [225, 218] on input "text" at bounding box center [191, 225] width 281 height 15
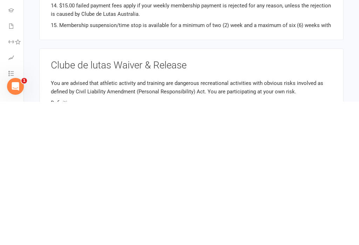
scroll to position [30, 0]
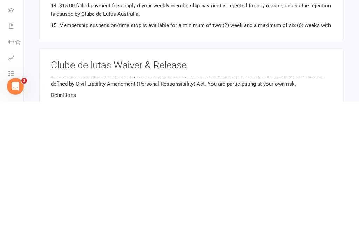
type input "456 Windsor Road baulkham hills"
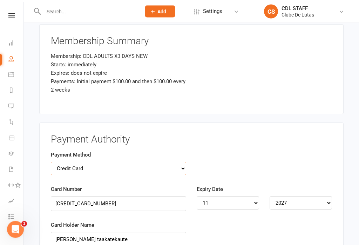
scroll to position [953, 0]
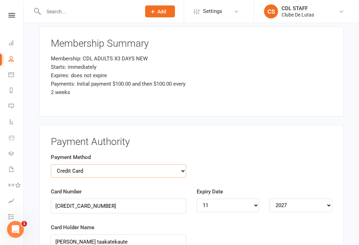
click at [178, 164] on select "Credit Card Bank Account" at bounding box center [118, 170] width 135 height 13
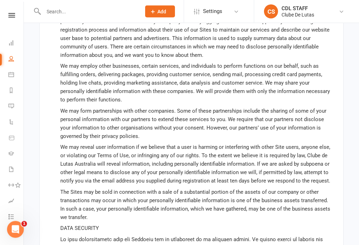
scroll to position [2521, 0]
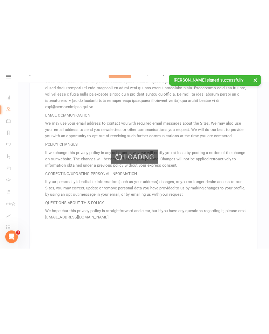
scroll to position [2654, 0]
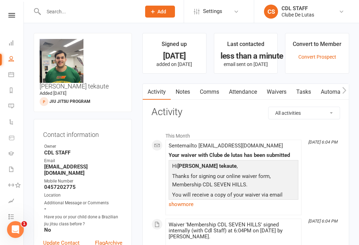
click at [18, 77] on link "Calendar" at bounding box center [16, 75] width 16 height 16
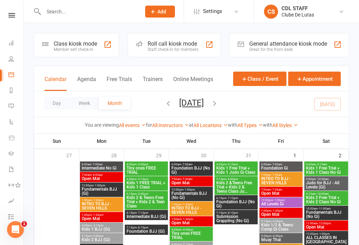
click at [95, 43] on div "Class kiosk mode" at bounding box center [75, 43] width 43 height 7
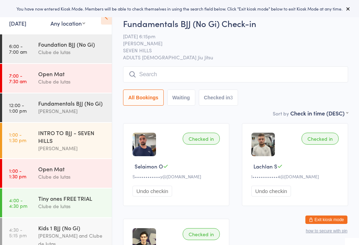
click at [28, 139] on link "1:00 - 1:30 pm INTRO TO BJJ - SEVEN HILLS [PERSON_NAME]" at bounding box center [57, 140] width 110 height 35
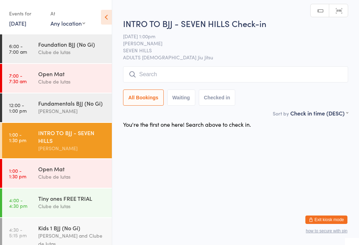
click at [17, 202] on time "4:00 - 4:30 pm" at bounding box center [18, 202] width 18 height 11
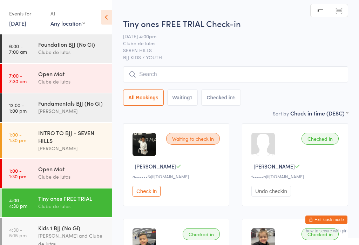
scroll to position [45, 0]
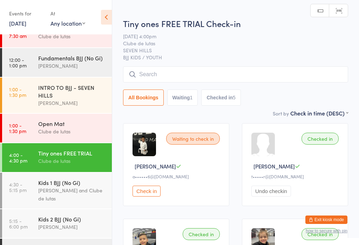
click at [21, 218] on time "5:15 - 6:00 pm" at bounding box center [18, 223] width 19 height 11
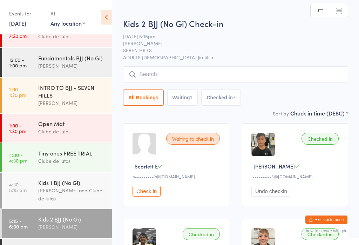
click at [334, 82] on input "search" at bounding box center [235, 74] width 225 height 16
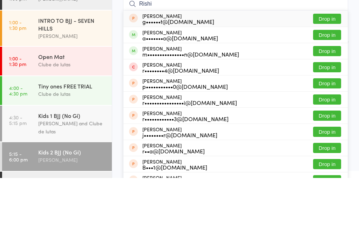
type input "Rishi"
click at [336, 97] on button "Drop in" at bounding box center [327, 102] width 28 height 10
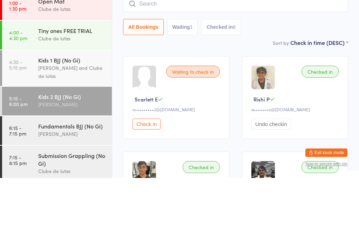
scroll to position [100, 0]
click at [263, 106] on div "Sort by Check in time (DESC) First name (ASC) First name (DESC) Last name (ASC)…" at bounding box center [235, 110] width 225 height 8
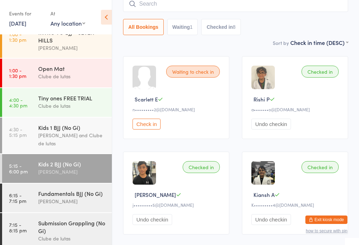
click at [60, 197] on div "[PERSON_NAME]" at bounding box center [72, 201] width 68 height 8
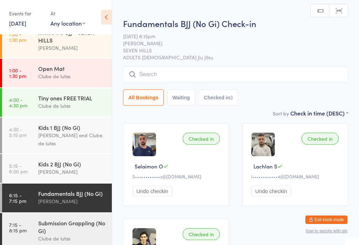
click at [194, 76] on input "search" at bounding box center [235, 74] width 225 height 16
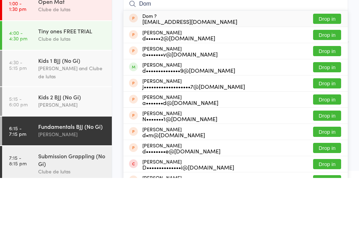
type input "Dom"
click at [329, 126] on div "[PERSON_NAME] d••••••••••••••9@[DOMAIN_NAME] Drop in" at bounding box center [235, 134] width 224 height 16
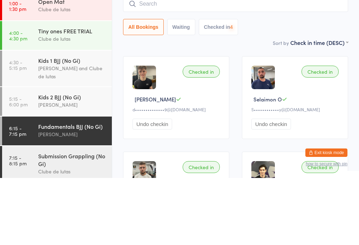
scroll to position [67, 0]
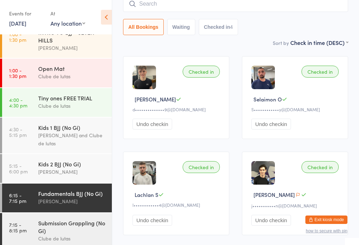
click at [173, 3] on input "search" at bounding box center [235, 4] width 225 height 16
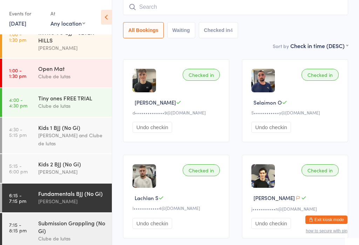
scroll to position [63, 0]
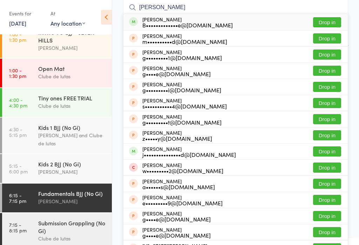
type input "[PERSON_NAME]"
click at [191, 22] on div "B•••••••••••••e@[DOMAIN_NAME]" at bounding box center [187, 25] width 90 height 6
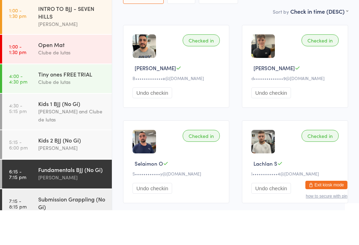
scroll to position [15, 0]
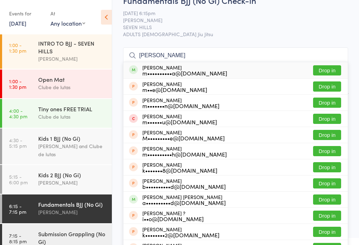
type input "[PERSON_NAME]"
click at [329, 70] on button "Drop in" at bounding box center [327, 70] width 28 height 10
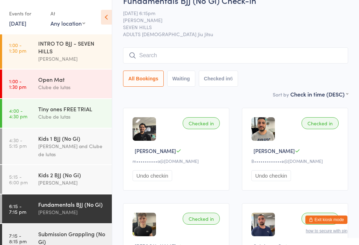
click at [298, 53] on input "search" at bounding box center [235, 55] width 225 height 16
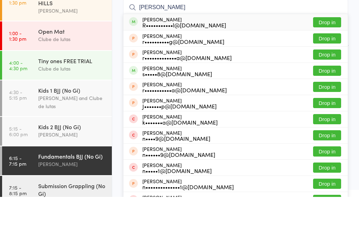
type input "[PERSON_NAME]"
click at [331, 65] on button "Drop in" at bounding box center [327, 70] width 28 height 10
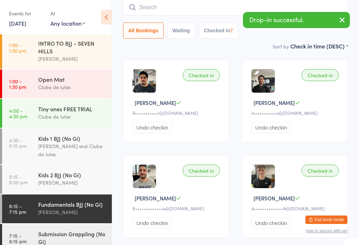
click at [40, 232] on div "Submission Grappling (No Gi)" at bounding box center [72, 237] width 68 height 15
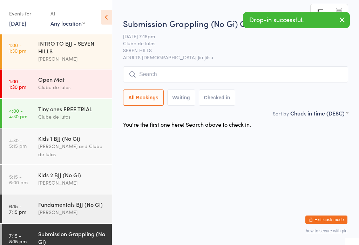
click at [290, 65] on div "Submission Grappling (No Gi) Check-in [DATE] 7:15pm Clube de lutas SEVEN HILLS …" at bounding box center [235, 64] width 225 height 92
click at [299, 74] on input "search" at bounding box center [235, 74] width 225 height 16
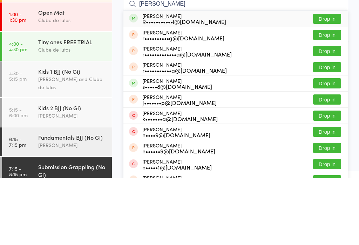
type input "[PERSON_NAME]"
click at [333, 81] on button "Drop in" at bounding box center [327, 86] width 28 height 10
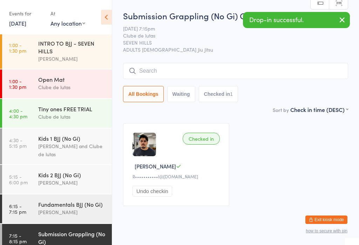
click at [54, 195] on html "You have now entered Kiosk Mode. Members will be able to check themselves in us…" at bounding box center [179, 122] width 359 height 245
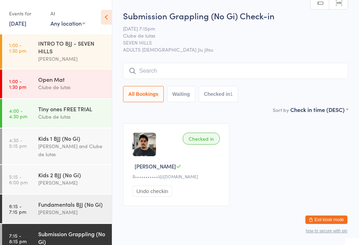
click at [50, 230] on div "Submission Grappling (No Gi)" at bounding box center [72, 237] width 68 height 15
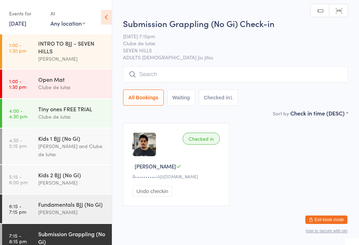
click at [53, 197] on html "You have now entered Kiosk Mode. Members will be able to check themselves in us…" at bounding box center [179, 122] width 359 height 245
click at [56, 198] on html "You have now entered Kiosk Mode. Members will be able to check themselves in us…" at bounding box center [179, 122] width 359 height 245
click at [57, 198] on html "You have now entered Kiosk Mode. Members will be able to check themselves in us…" at bounding box center [179, 122] width 359 height 245
click at [59, 198] on html "You have now entered Kiosk Mode. Members will be able to check themselves in us…" at bounding box center [179, 122] width 359 height 245
click at [61, 196] on html "You have now entered Kiosk Mode. Members will be able to check themselves in us…" at bounding box center [179, 122] width 359 height 245
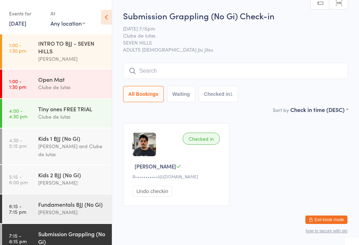
click at [282, 63] on input "search" at bounding box center [235, 71] width 225 height 16
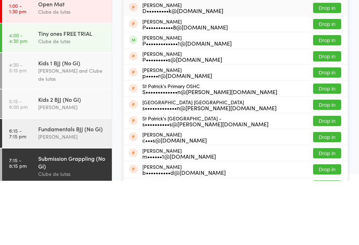
scroll to position [100, 0]
type input "Patric"
click at [244, 96] on div "[PERSON_NAME] P•••••••••••••1@[DOMAIN_NAME] Drop in" at bounding box center [235, 104] width 224 height 16
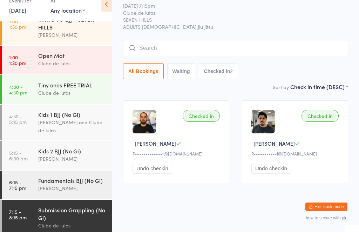
click at [29, 183] on link "6:15 - 7:15 pm Fundamentals BJJ (No Gi) [PERSON_NAME]" at bounding box center [57, 197] width 110 height 29
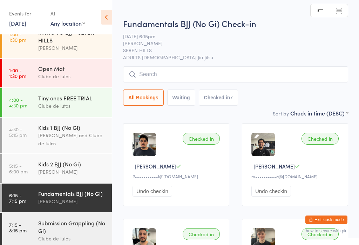
click at [250, 72] on input "search" at bounding box center [235, 74] width 225 height 16
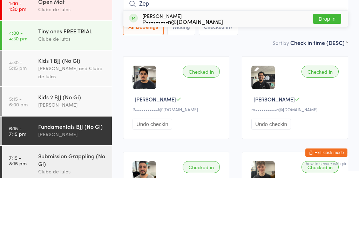
scroll to position [89, 0]
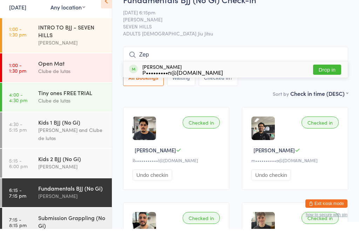
type input "Zep"
click at [332, 81] on button "Drop in" at bounding box center [327, 86] width 28 height 10
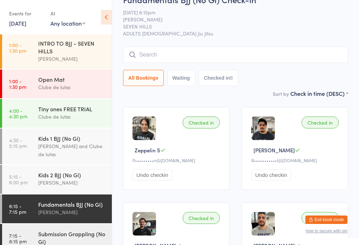
click at [158, 60] on input "search" at bounding box center [235, 55] width 225 height 16
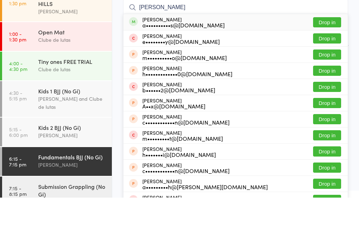
type input "[PERSON_NAME]"
click at [331, 65] on button "Drop in" at bounding box center [327, 70] width 28 height 10
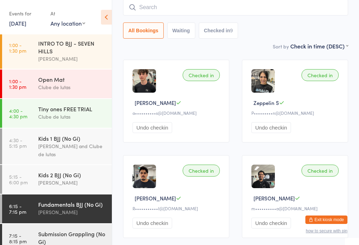
click at [151, 6] on input "search" at bounding box center [235, 7] width 225 height 16
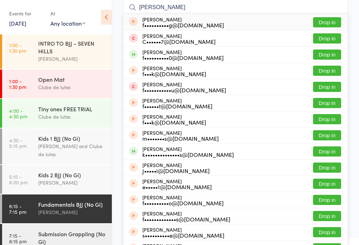
type input "[PERSON_NAME]"
click at [323, 56] on button "Drop in" at bounding box center [327, 54] width 28 height 10
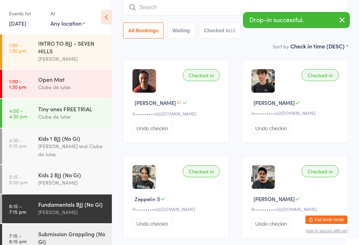
scroll to position [0, 0]
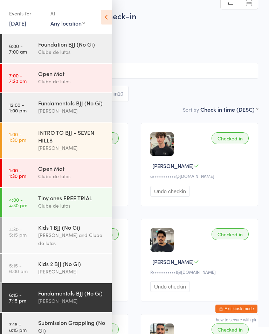
click at [202, 66] on input "search" at bounding box center [135, 71] width 248 height 16
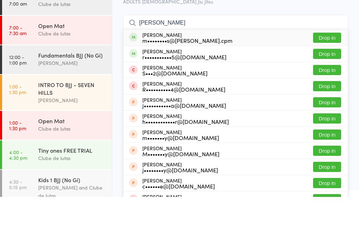
type input "[PERSON_NAME]"
click at [335, 81] on button "Drop in" at bounding box center [327, 86] width 28 height 10
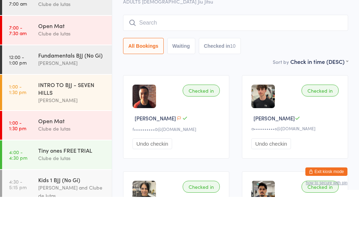
scroll to position [48, 0]
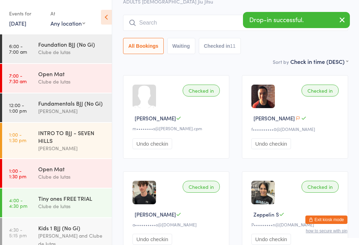
click at [213, 23] on input "search" at bounding box center [235, 23] width 225 height 16
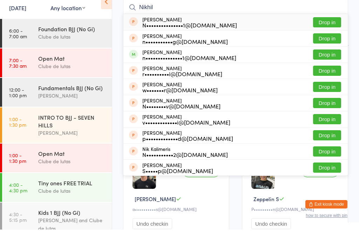
type input "Nikhil"
click at [326, 65] on button "Drop in" at bounding box center [327, 70] width 28 height 10
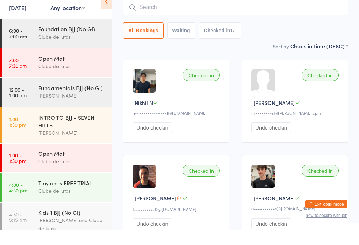
scroll to position [0, 0]
click at [34, 34] on link "6:00 - 7:00 am Foundation BJJ (No Gi) Clube de lutas" at bounding box center [57, 48] width 110 height 29
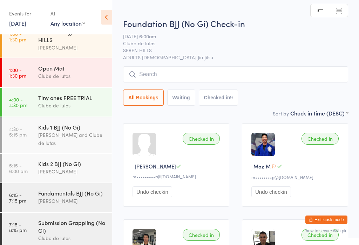
scroll to position [100, 0]
click at [83, 189] on div "Fundamentals BJJ (No Gi)" at bounding box center [72, 193] width 68 height 8
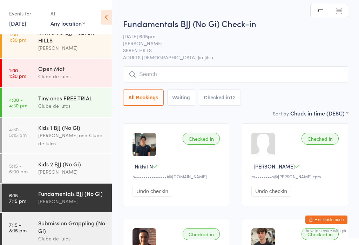
click at [234, 75] on input "search" at bounding box center [235, 74] width 225 height 16
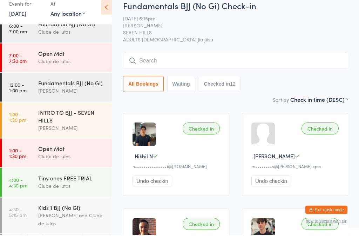
click at [290, 63] on input "search" at bounding box center [235, 71] width 225 height 16
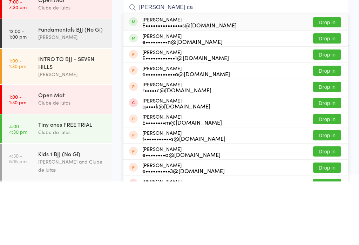
type input "[PERSON_NAME] ca"
click at [330, 81] on button "Drop in" at bounding box center [327, 86] width 28 height 10
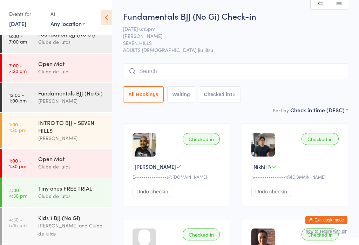
click at [215, 68] on input "search" at bounding box center [235, 71] width 225 height 16
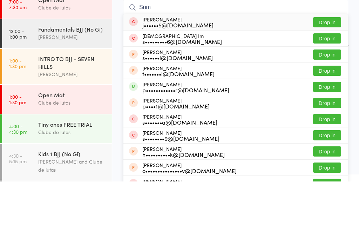
type input "Sum"
click at [333, 145] on button "Drop in" at bounding box center [327, 150] width 28 height 10
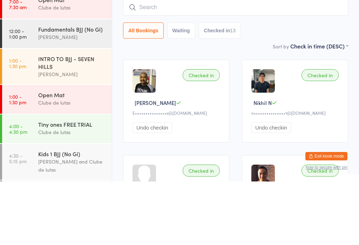
scroll to position [63, 0]
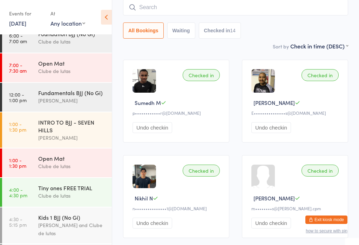
click at [161, 9] on input "search" at bounding box center [235, 7] width 225 height 16
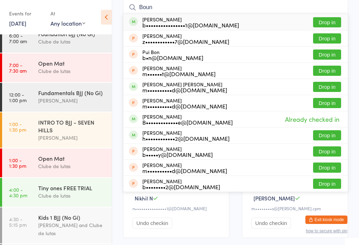
type input "Boun"
click at [325, 21] on button "Drop in" at bounding box center [327, 22] width 28 height 10
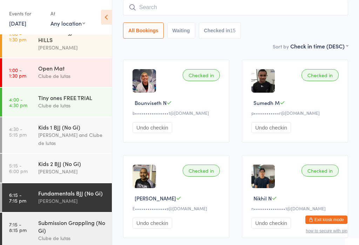
scroll to position [100, 0]
click at [205, 11] on input "search" at bounding box center [235, 7] width 225 height 16
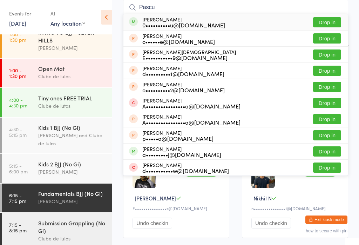
type input "Pascu"
click at [327, 21] on button "Drop in" at bounding box center [327, 22] width 28 height 10
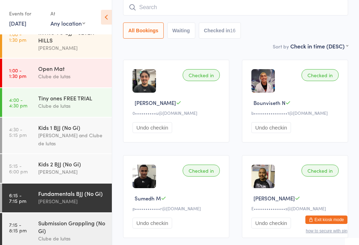
click at [176, 7] on input "search" at bounding box center [235, 7] width 225 height 16
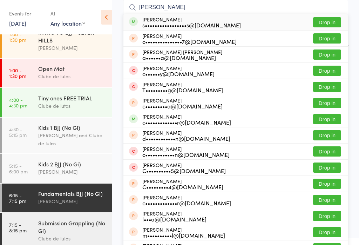
type input "[PERSON_NAME]"
click at [347, 16] on div "[PERSON_NAME] s•••••••••••••••••s@[DOMAIN_NAME] Drop in" at bounding box center [235, 22] width 224 height 16
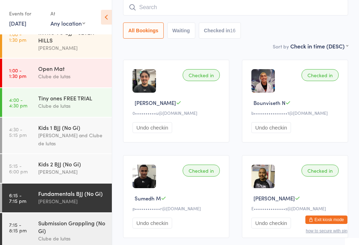
click at [340, 20] on div "All Bookings Waiting Checked in 16" at bounding box center [235, 18] width 225 height 39
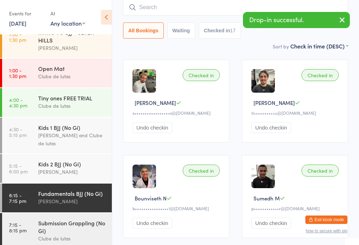
click at [87, 219] on div "Submission Grappling (No Gi)" at bounding box center [72, 226] width 68 height 15
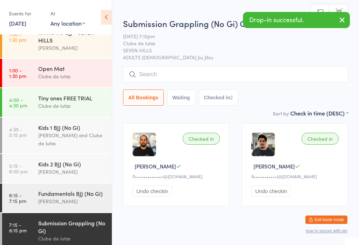
click at [275, 78] on input "search" at bounding box center [235, 74] width 225 height 16
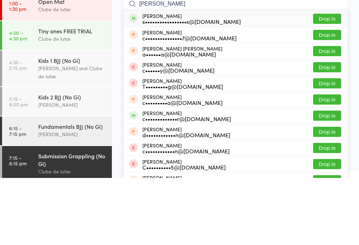
type input "[PERSON_NAME]"
click at [333, 81] on button "Drop in" at bounding box center [327, 86] width 28 height 10
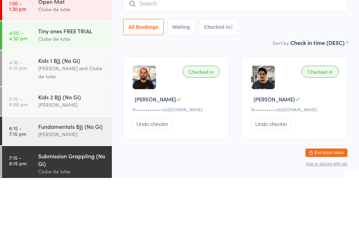
scroll to position [14, 0]
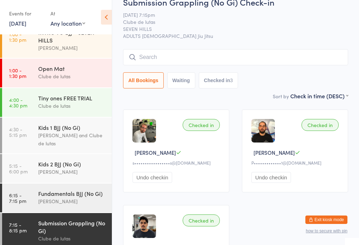
click at [174, 53] on input "search" at bounding box center [235, 57] width 225 height 16
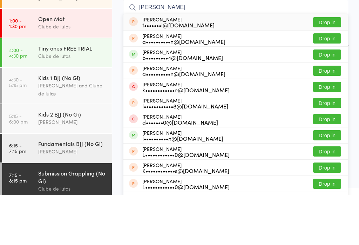
type input "[PERSON_NAME]"
click at [316, 99] on button "Drop in" at bounding box center [327, 104] width 28 height 10
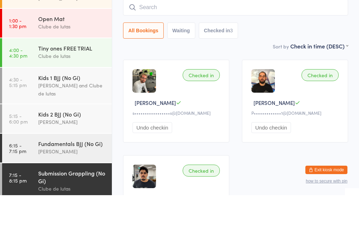
scroll to position [63, 0]
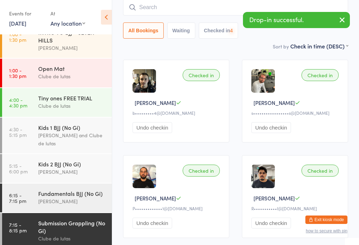
click at [62, 191] on div "Fundamentals BJJ (No Gi)" at bounding box center [72, 193] width 68 height 8
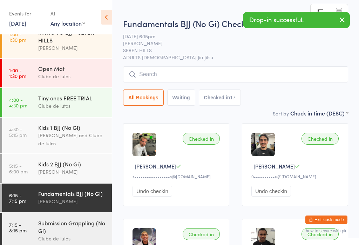
click at [191, 76] on input "search" at bounding box center [235, 74] width 225 height 16
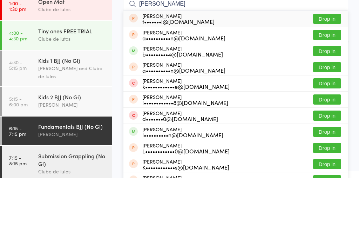
type input "[PERSON_NAME]"
click at [327, 113] on button "Drop in" at bounding box center [327, 118] width 28 height 10
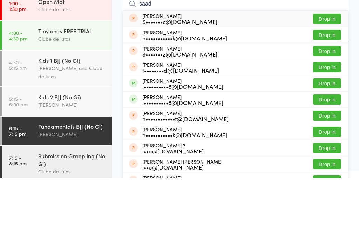
type input "saad"
click at [332, 145] on button "Drop in" at bounding box center [327, 150] width 28 height 10
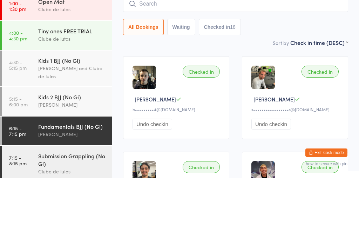
scroll to position [67, 0]
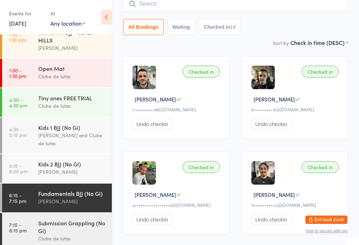
click at [168, 8] on input "search" at bounding box center [235, 4] width 225 height 16
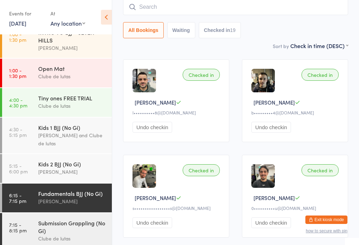
scroll to position [63, 0]
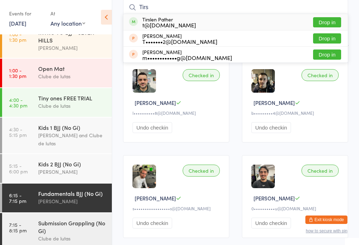
type input "Tirs"
click at [326, 18] on button "Drop in" at bounding box center [327, 22] width 28 height 10
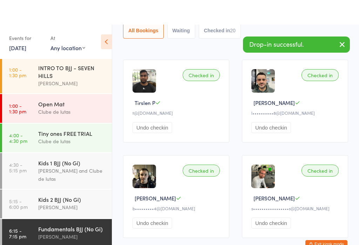
scroll to position [89, 0]
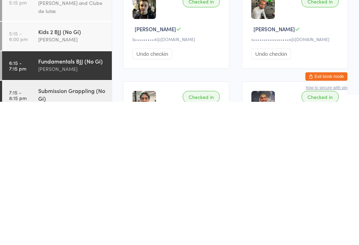
click at [81, 230] on div "Submission Grappling (No Gi)" at bounding box center [72, 237] width 68 height 15
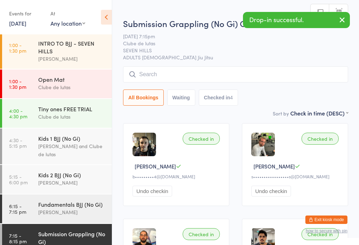
click at [200, 76] on input "search" at bounding box center [235, 74] width 225 height 16
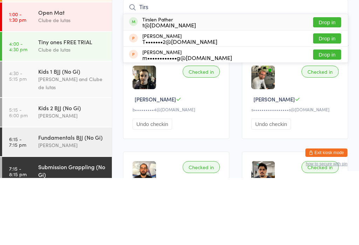
type input "Tirs"
click at [326, 84] on button "Drop in" at bounding box center [327, 89] width 28 height 10
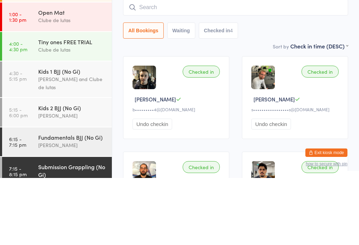
scroll to position [67, 0]
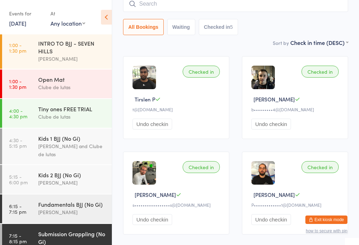
click at [299, 11] on input "search" at bounding box center [235, 4] width 225 height 16
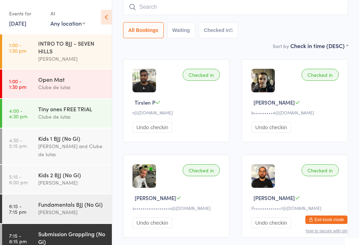
scroll to position [63, 0]
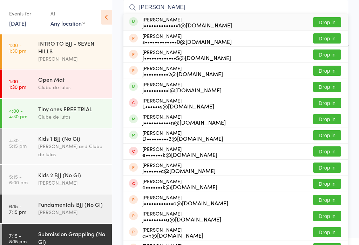
type input "[PERSON_NAME]"
click at [332, 21] on button "Drop in" at bounding box center [327, 22] width 28 height 10
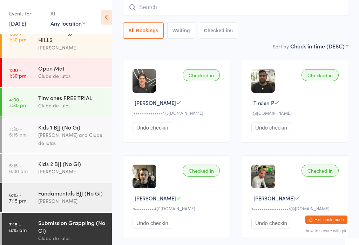
scroll to position [100, 0]
click at [79, 226] on div "Submission Grappling (No Gi)" at bounding box center [72, 226] width 68 height 15
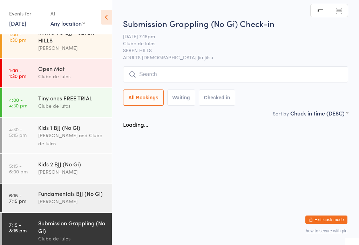
scroll to position [0, 0]
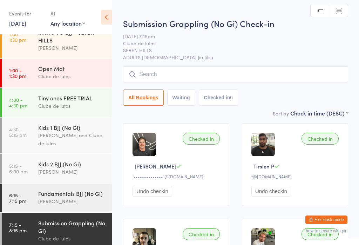
click at [181, 69] on input "search" at bounding box center [235, 74] width 225 height 16
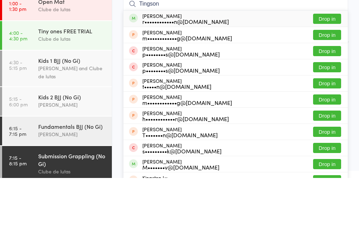
type input "Tingson"
click at [332, 81] on button "Drop in" at bounding box center [327, 86] width 28 height 10
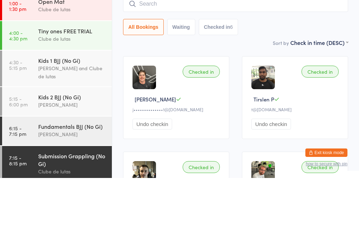
scroll to position [67, 0]
